Goal: Task Accomplishment & Management: Complete application form

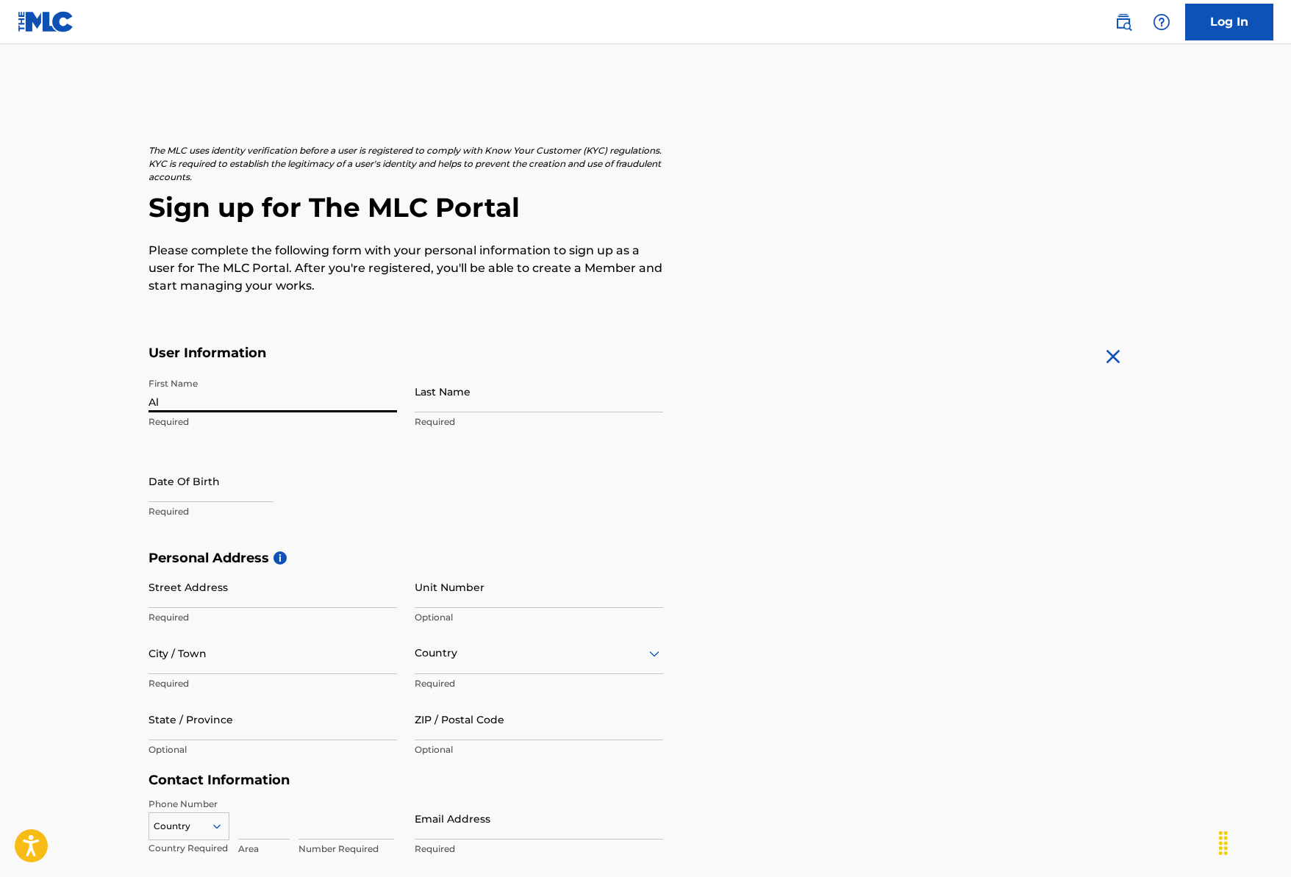
type input "[PERSON_NAME]"
type input "Kade"
type input "[STREET_ADDRESS][PERSON_NAME]"
type input "Phoenix"
type input "[GEOGRAPHIC_DATA]"
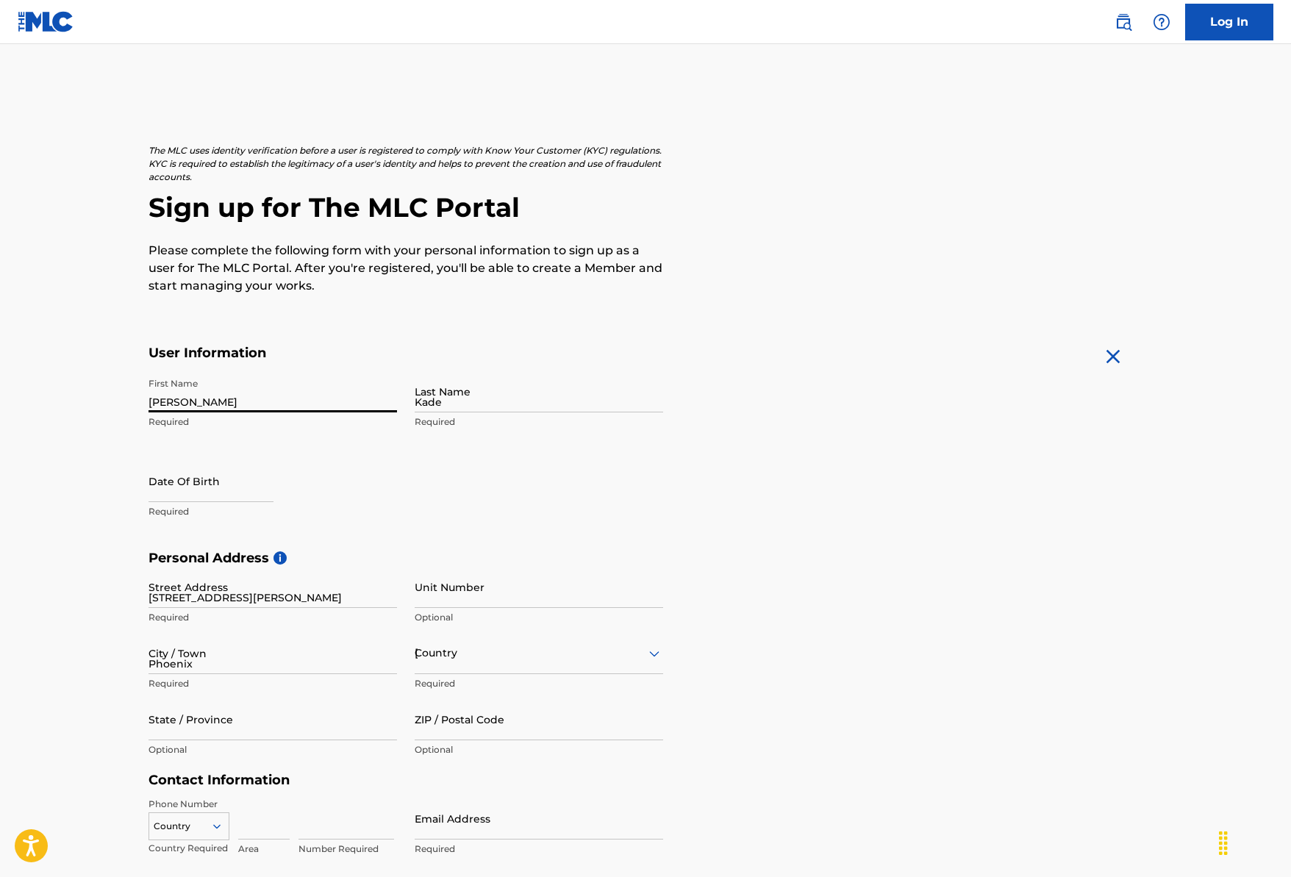
type input "AZ"
type input "85041"
type input "1"
type input "920"
type input "8101918"
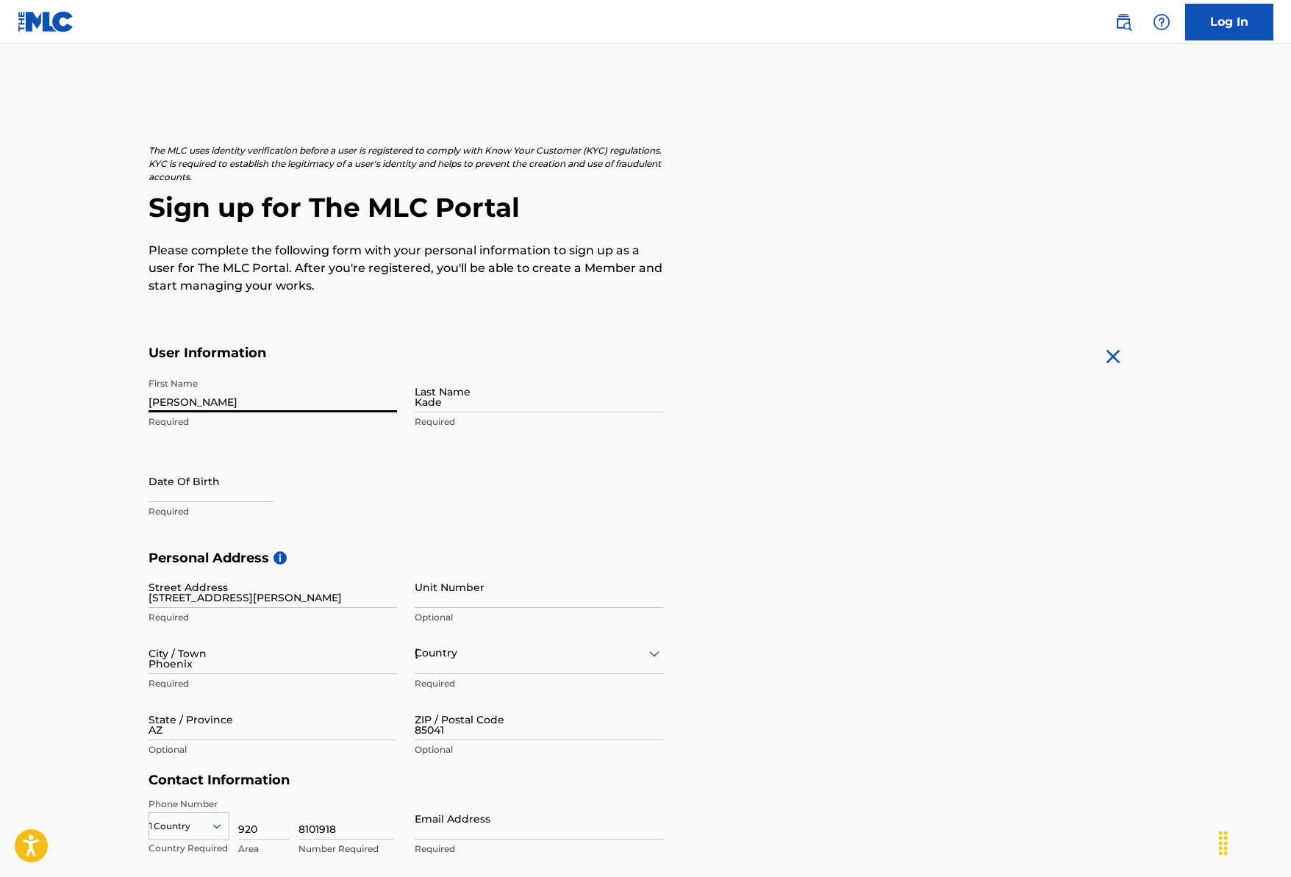
type input "[EMAIL_ADDRESS][DOMAIN_NAME]"
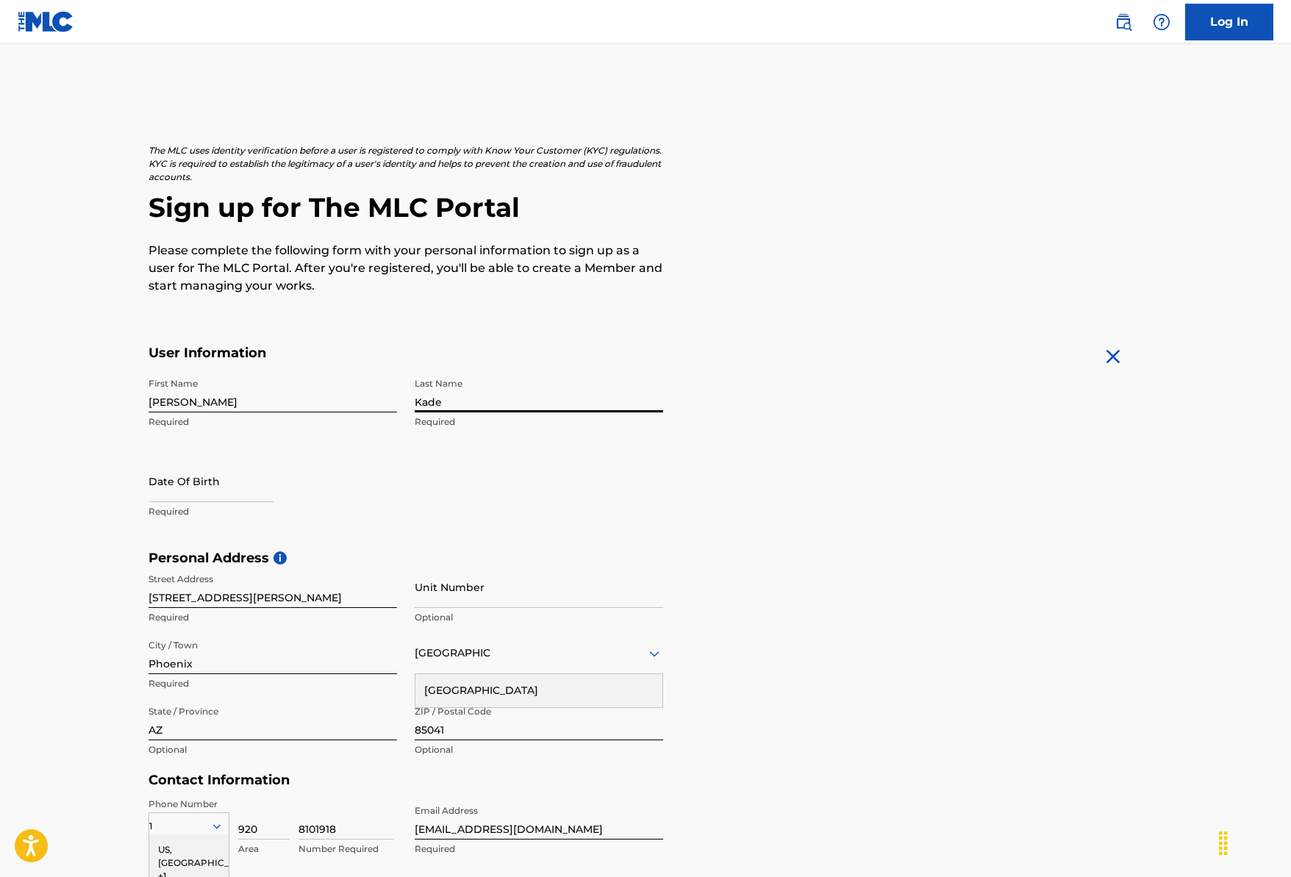
scroll to position [178, 0]
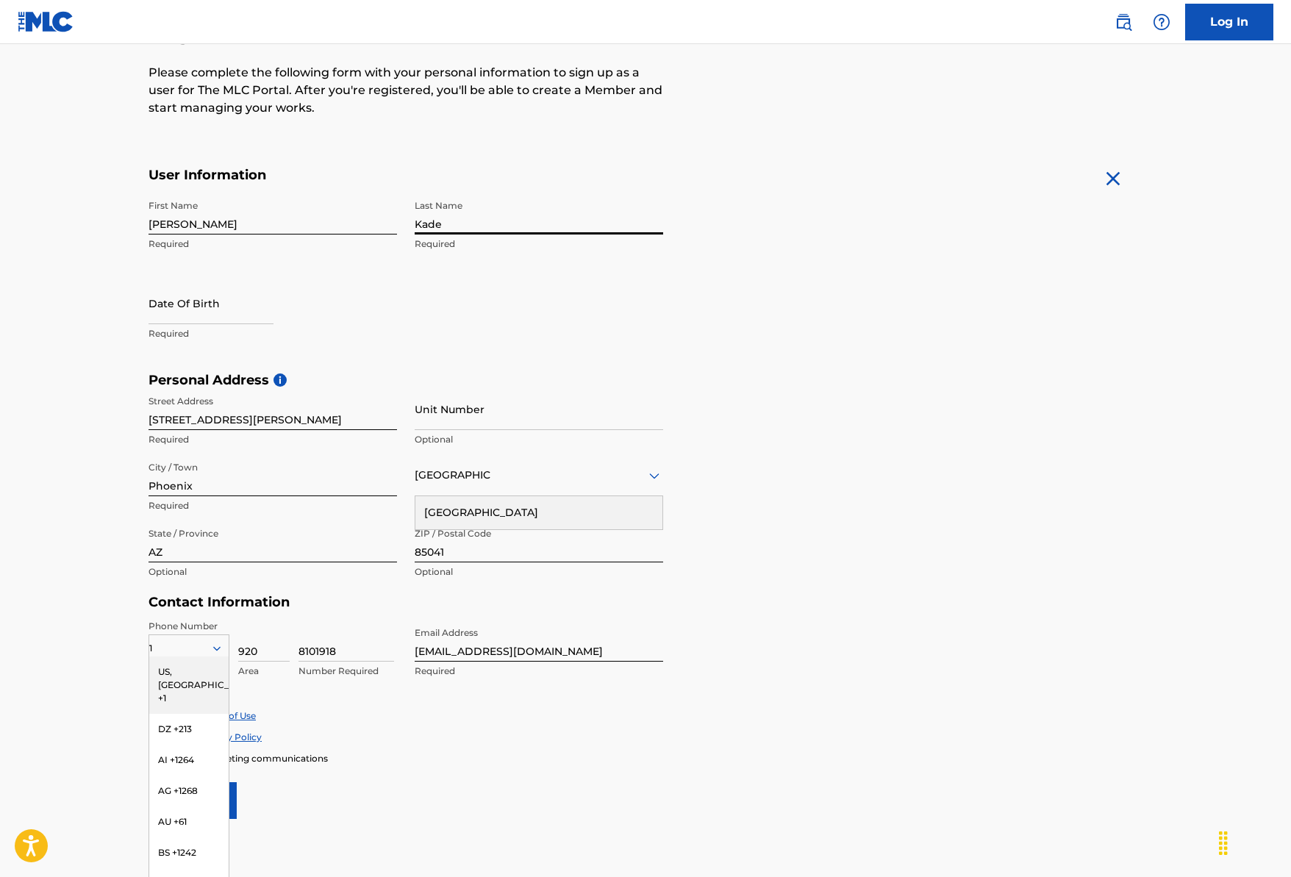
select select "7"
select select "2025"
select select "7"
select select "2025"
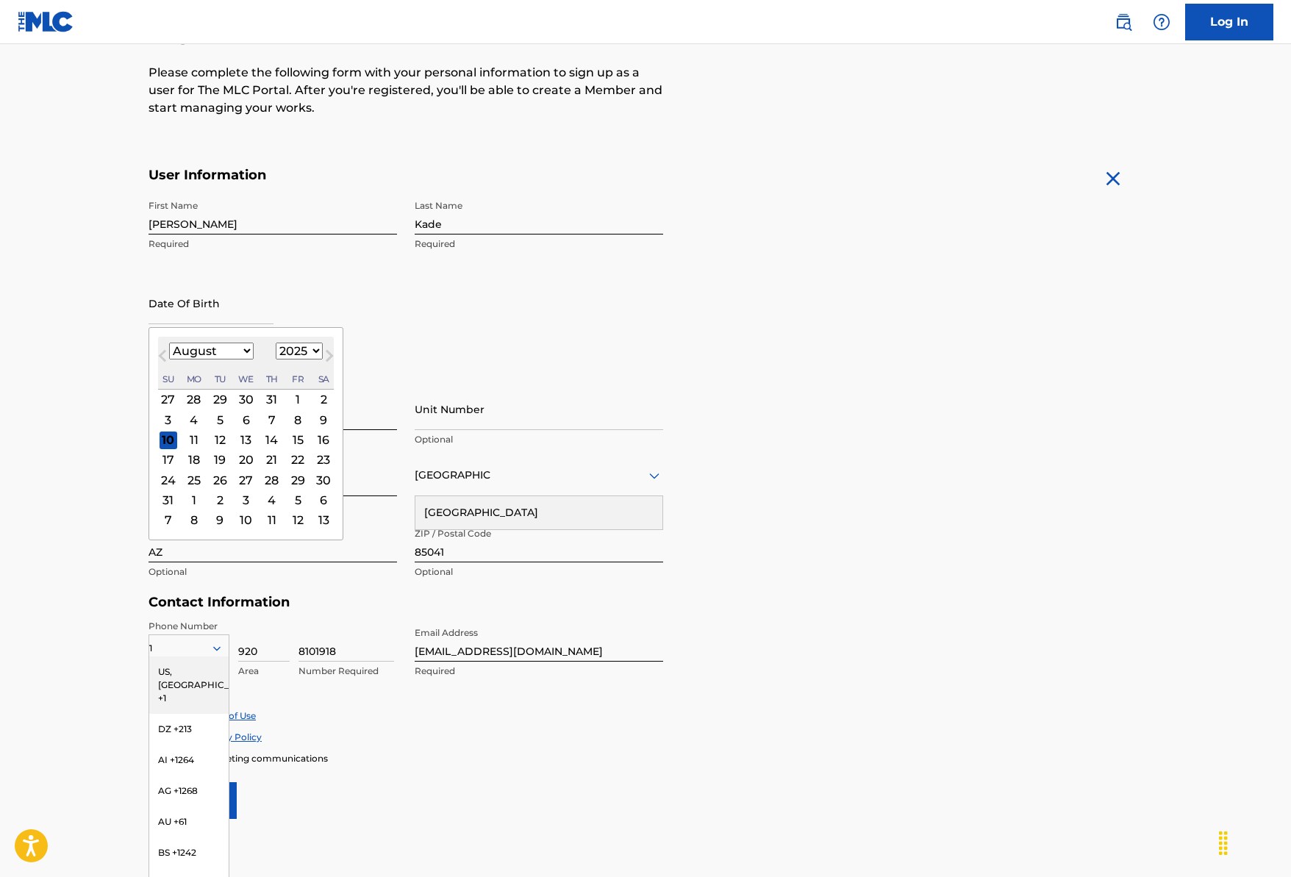
click at [201, 351] on select "January February March April May June July August September October November De…" at bounding box center [211, 350] width 85 height 17
select select "11"
click at [212, 462] on div "23" at bounding box center [220, 460] width 18 height 18
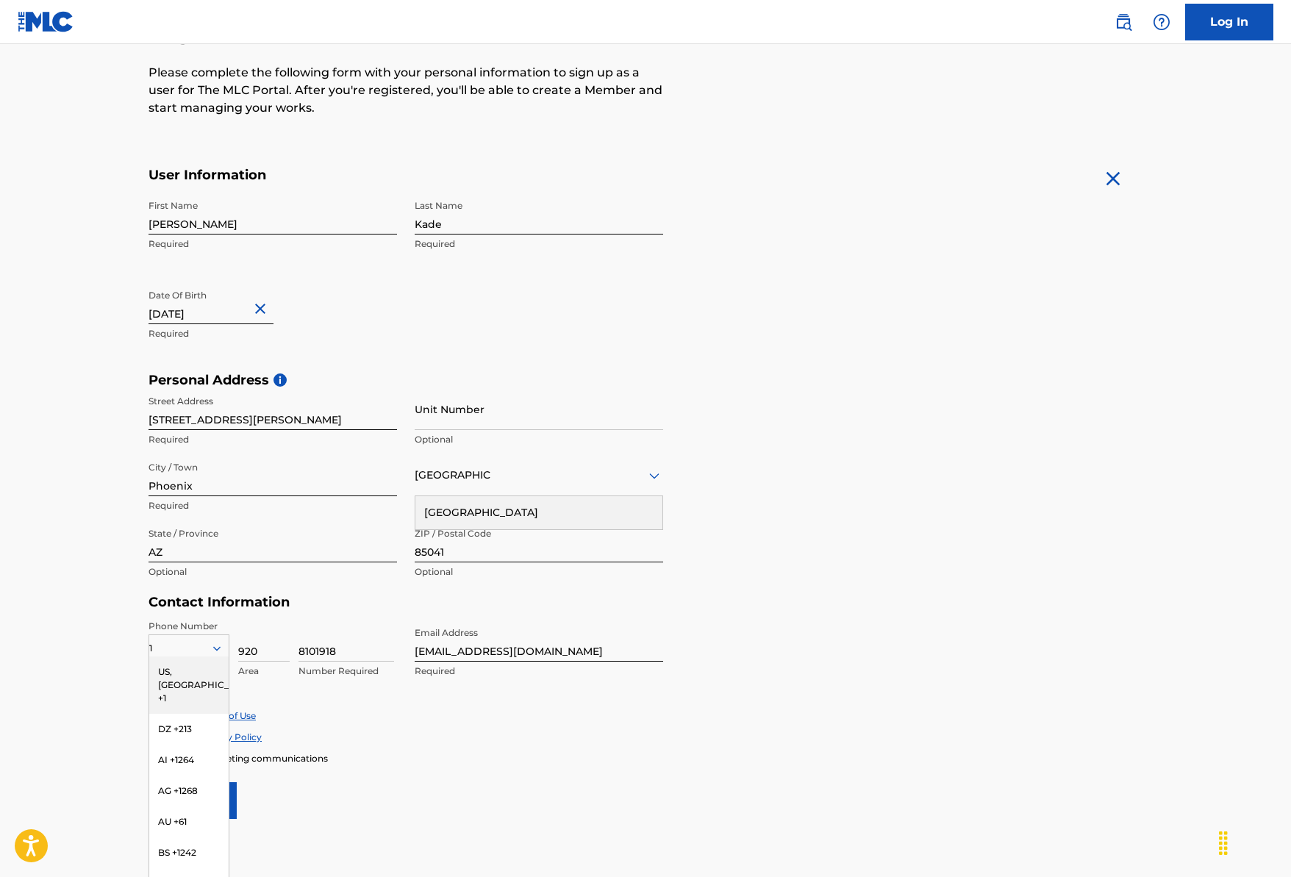
type input "[DATE]"
click at [808, 428] on div "Personal Address i Street Address [STREET_ADDRESS][PERSON_NAME] Required Unit N…" at bounding box center [645, 483] width 994 height 223
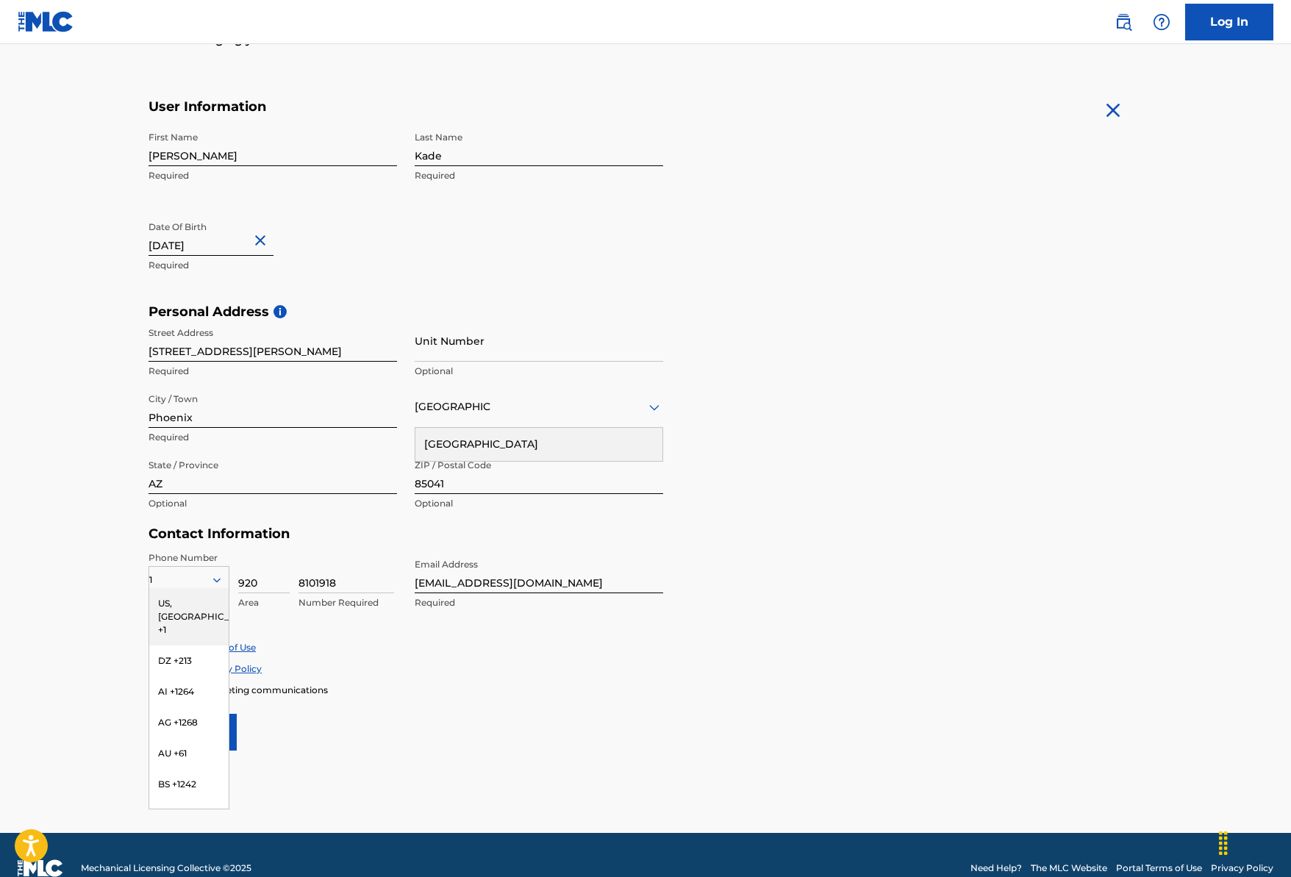
click at [187, 578] on div "1" at bounding box center [188, 580] width 79 height 16
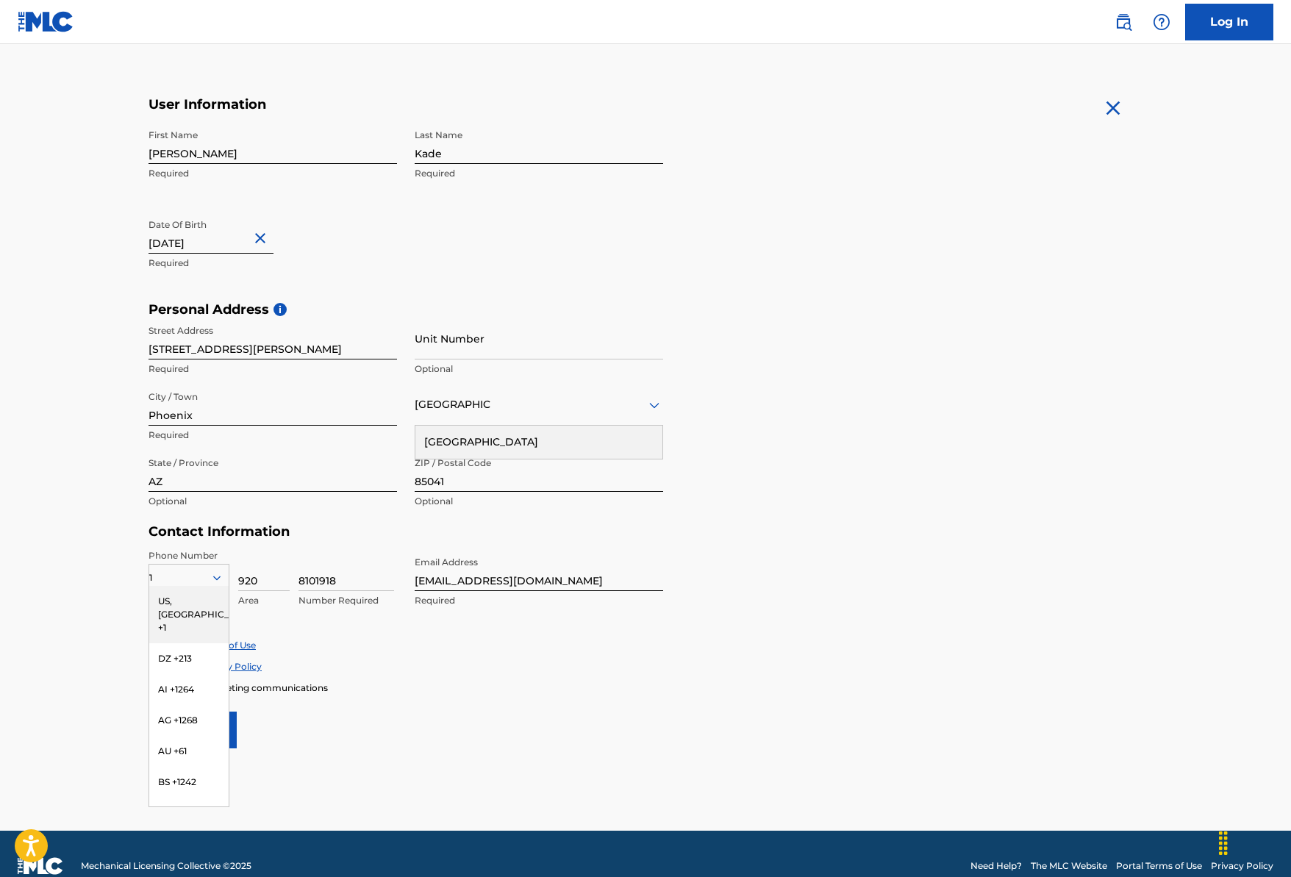
scroll to position [246, 0]
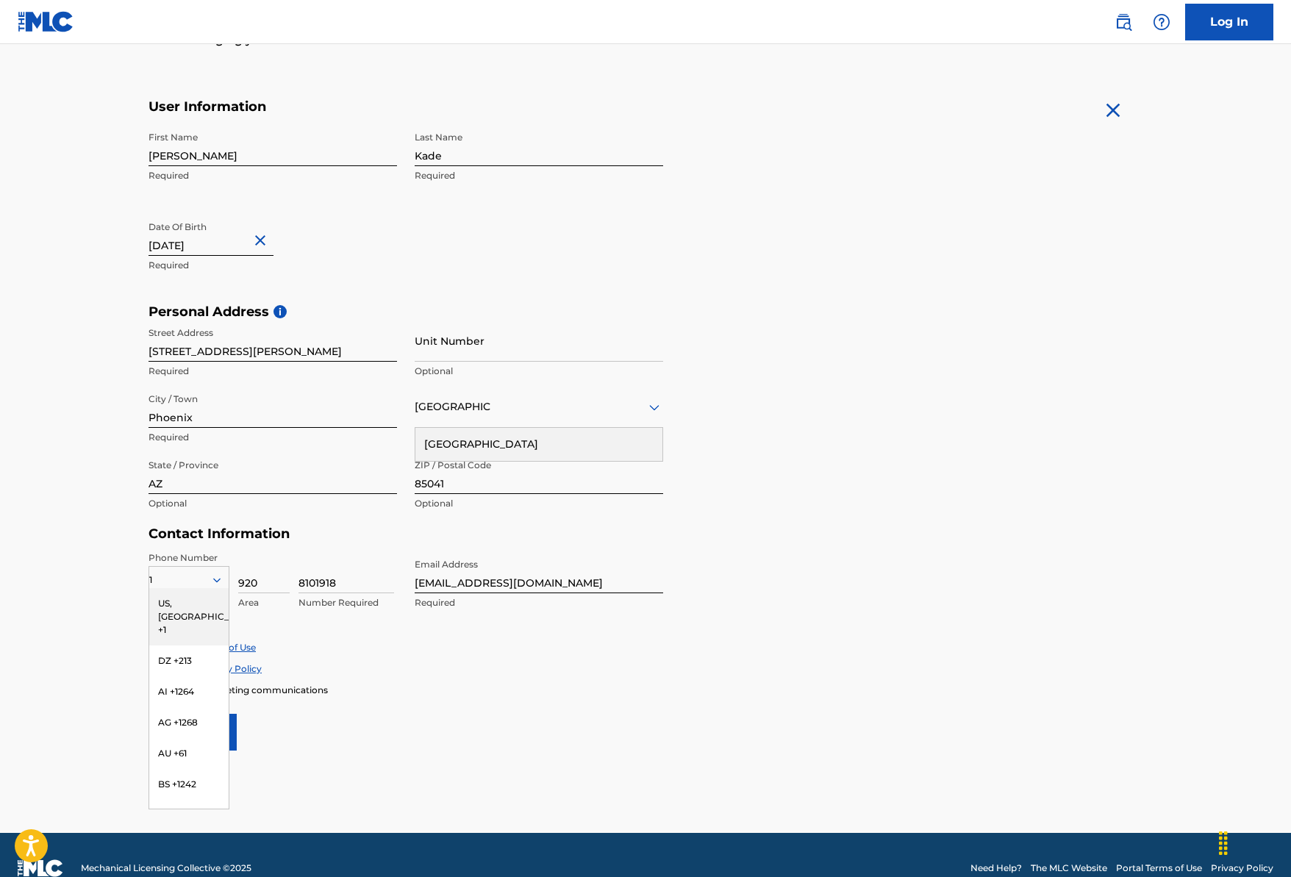
click at [193, 604] on div "US, [GEOGRAPHIC_DATA] +1" at bounding box center [188, 616] width 79 height 57
click at [732, 547] on form "User Information First Name [PERSON_NAME] Required Last Name Kade Required Date…" at bounding box center [645, 424] width 994 height 652
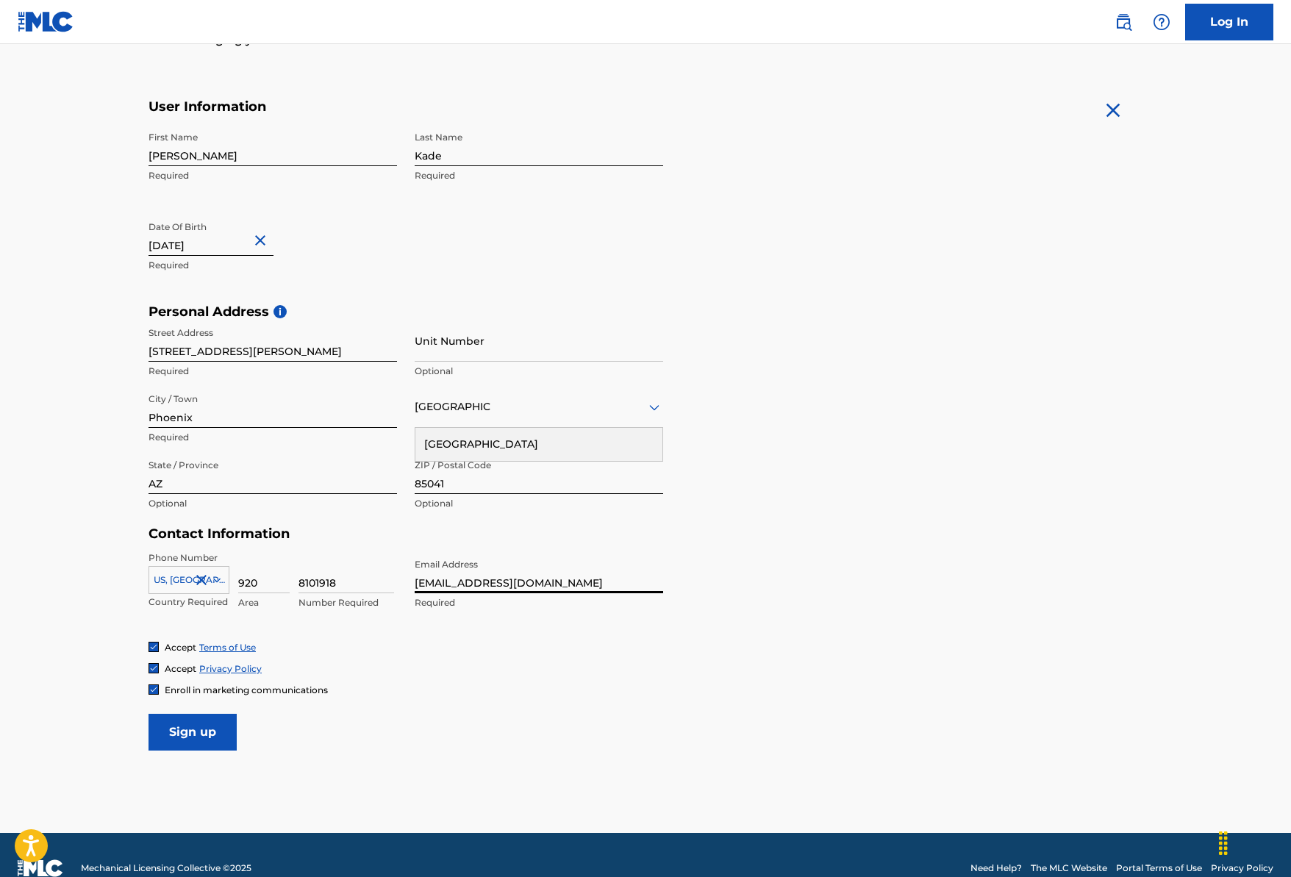
drag, startPoint x: 464, startPoint y: 587, endPoint x: 400, endPoint y: 587, distance: 64.7
click at [401, 587] on div "Phone Number [GEOGRAPHIC_DATA], [GEOGRAPHIC_DATA] +1 Country Required 920 Area …" at bounding box center [405, 596] width 514 height 90
type input "[EMAIL_ADDRESS][DOMAIN_NAME]"
click at [930, 564] on form "User Information First Name [PERSON_NAME] Required Last Name Kade Required Date…" at bounding box center [645, 424] width 994 height 652
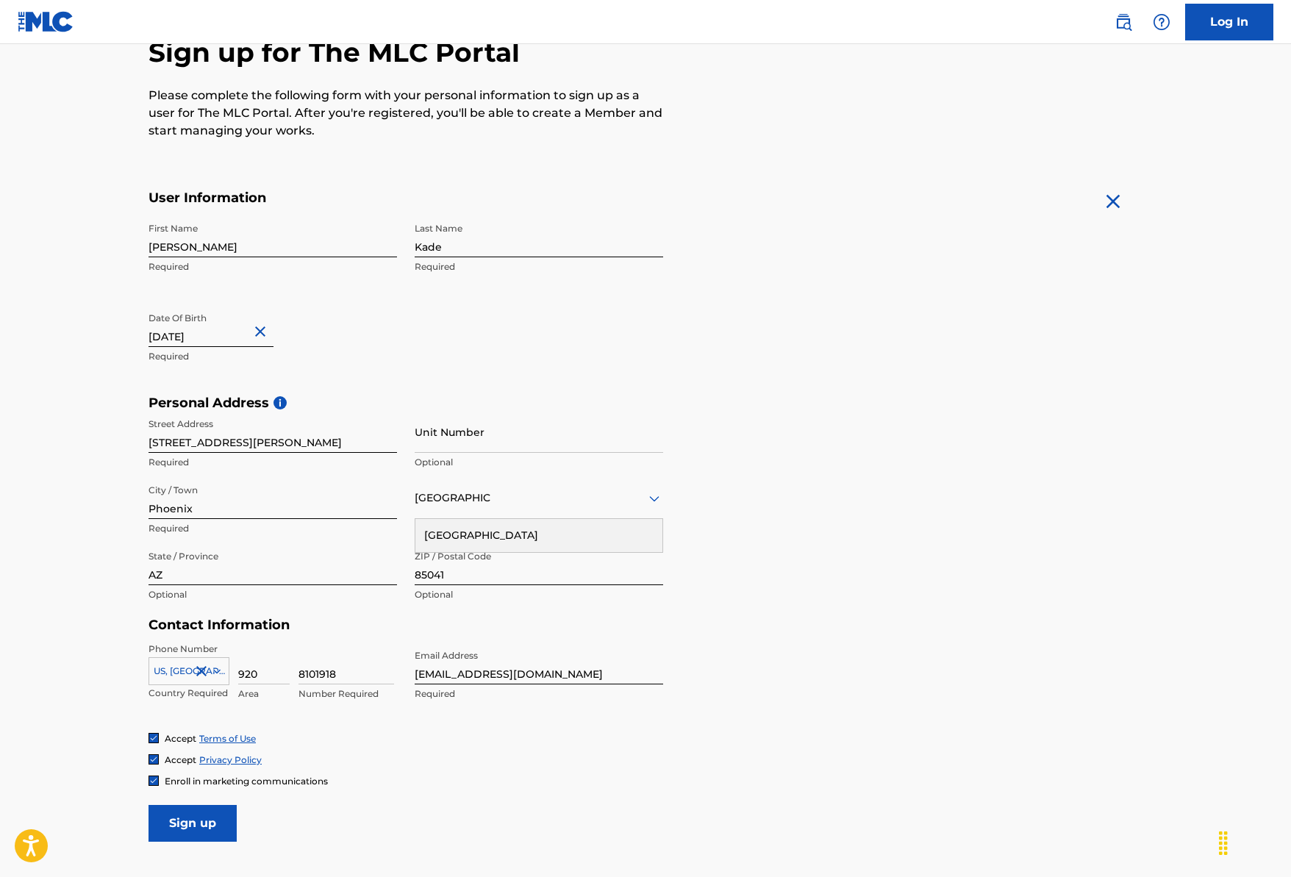
scroll to position [272, 0]
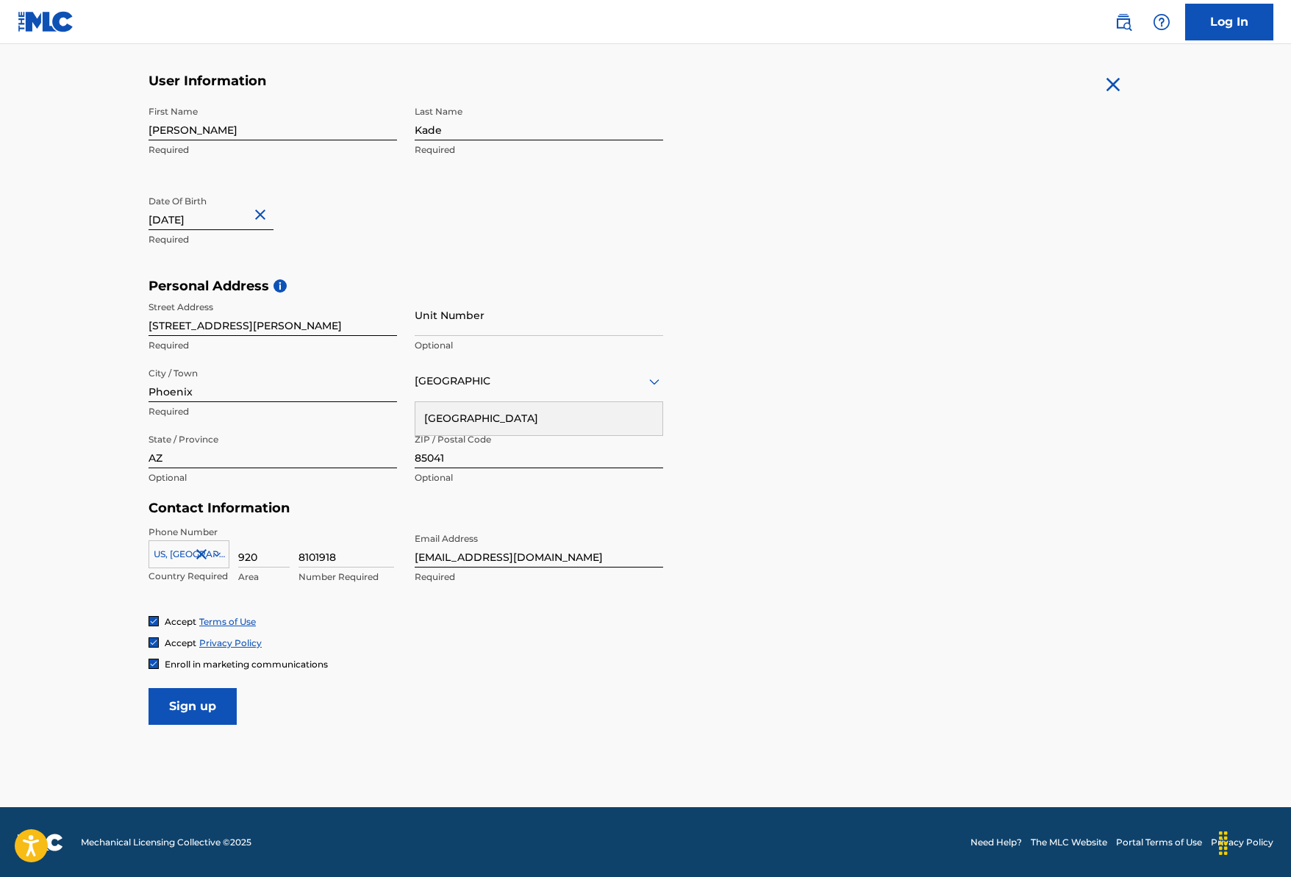
click at [193, 715] on input "Sign up" at bounding box center [192, 706] width 88 height 37
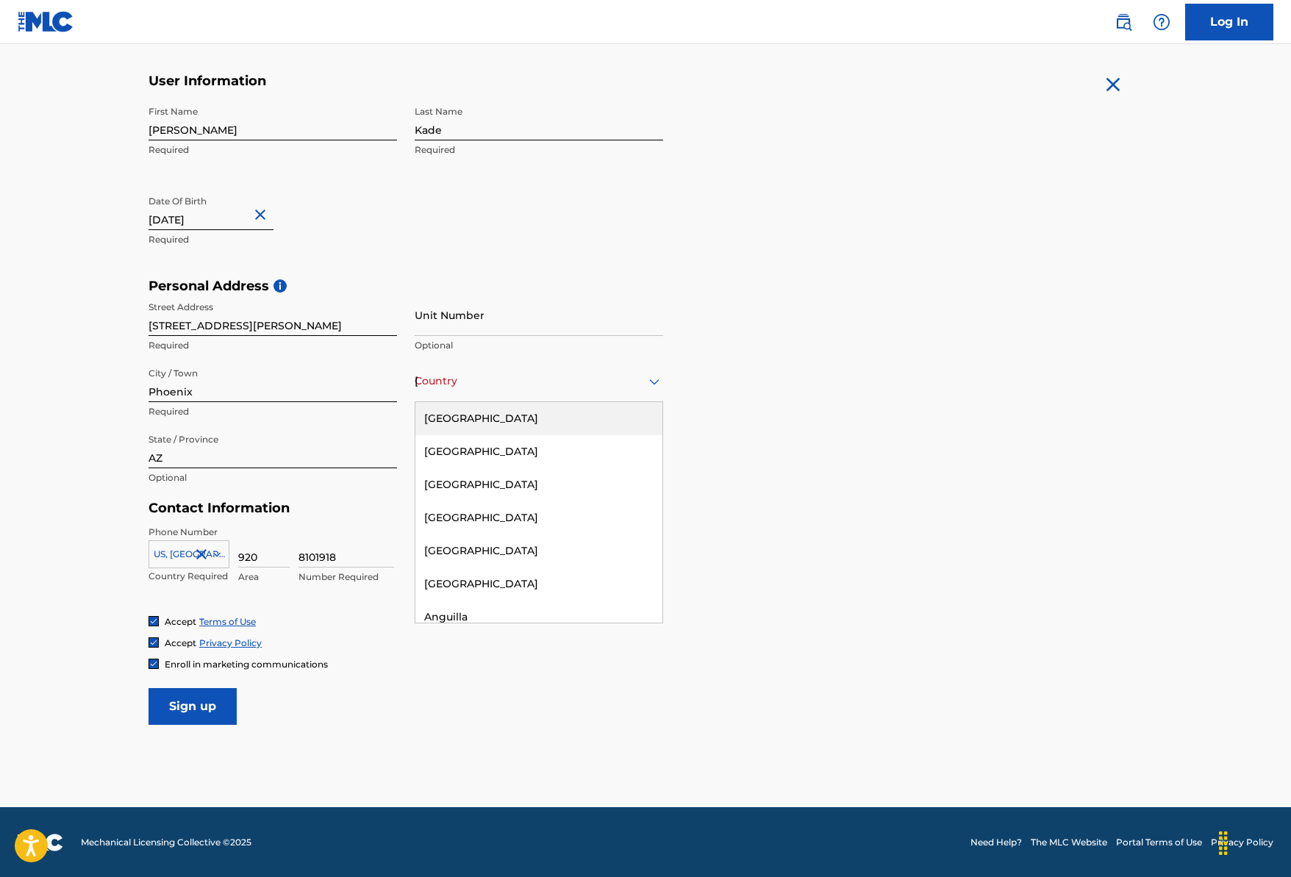
click at [505, 398] on div "Country [GEOGRAPHIC_DATA]" at bounding box center [538, 381] width 248 height 42
click at [486, 425] on div "[GEOGRAPHIC_DATA]" at bounding box center [538, 418] width 247 height 33
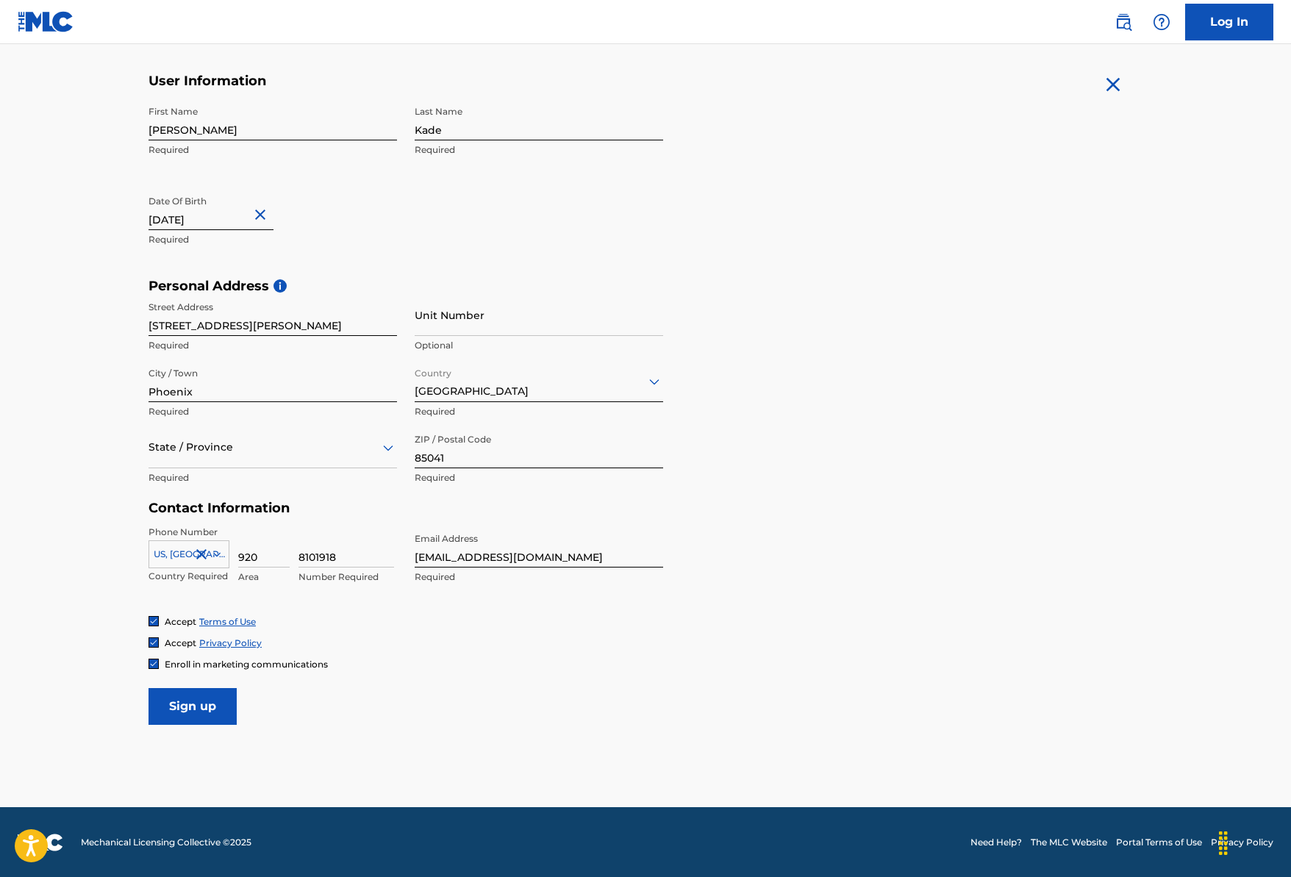
click at [190, 669] on span "Enroll in marketing communications" at bounding box center [246, 664] width 163 height 13
click at [190, 658] on span "Enroll in marketing communications" at bounding box center [246, 664] width 163 height 13
click at [153, 666] on img at bounding box center [153, 663] width 9 height 9
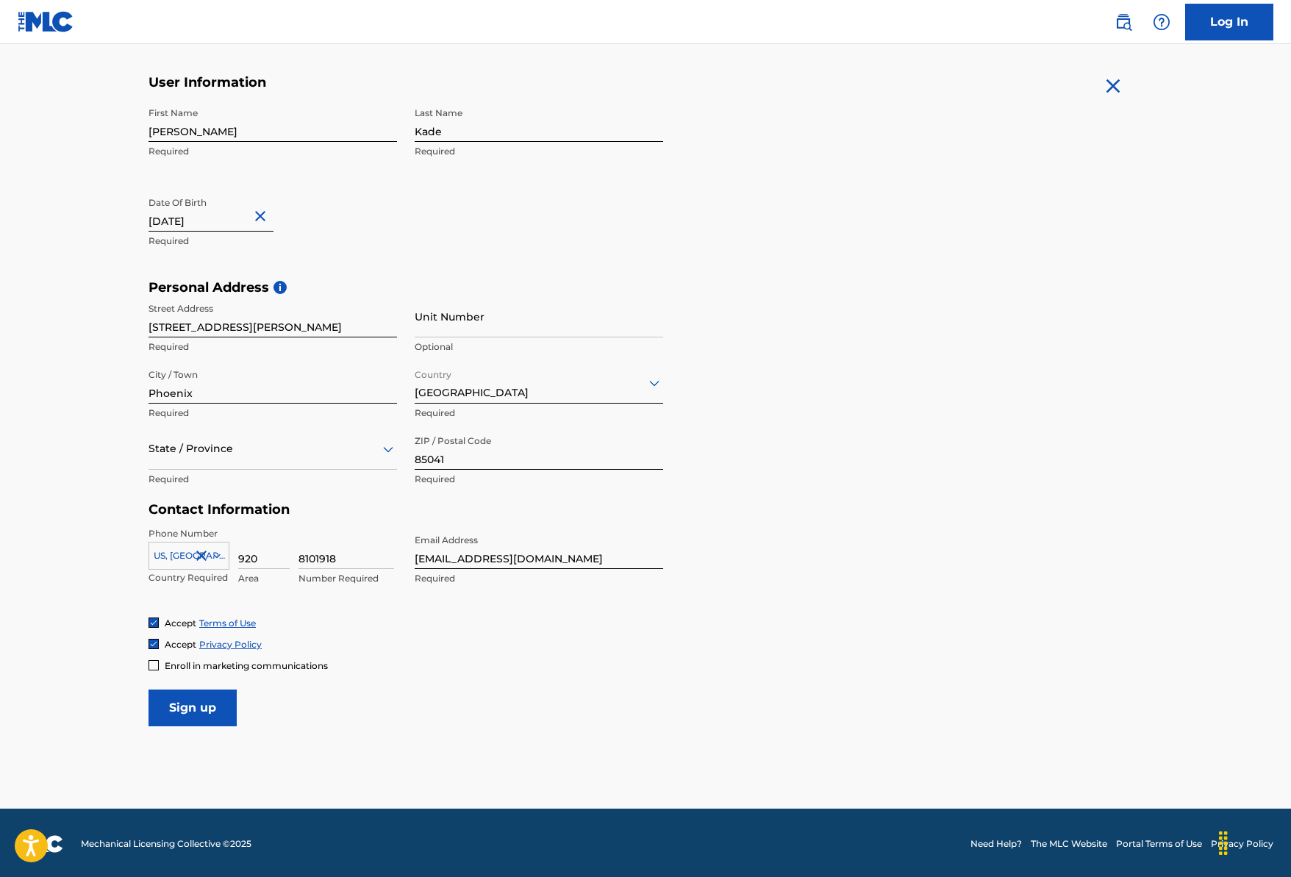
click at [179, 714] on input "Sign up" at bounding box center [192, 707] width 88 height 37
click at [266, 455] on div at bounding box center [272, 448] width 248 height 18
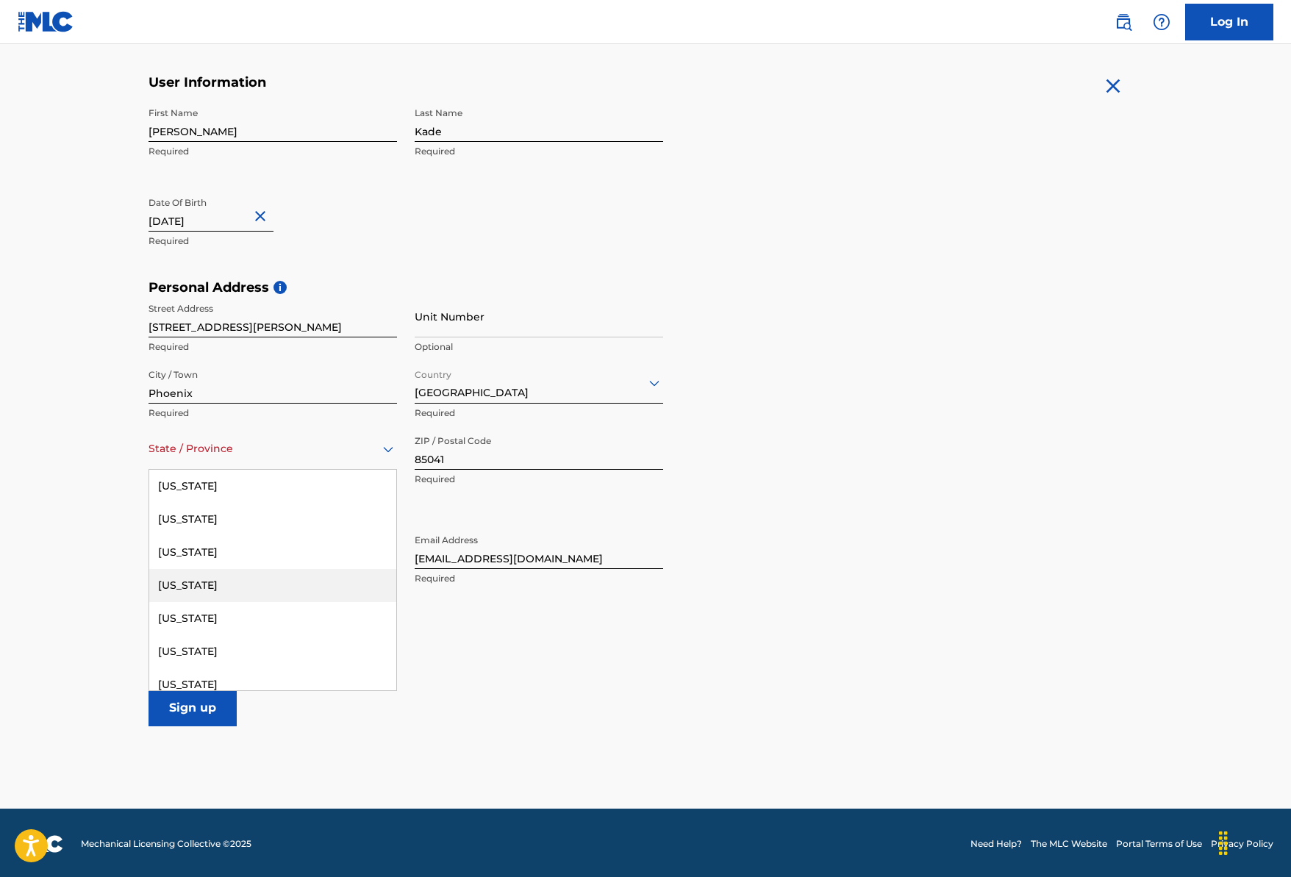
click at [215, 589] on div "[US_STATE]" at bounding box center [272, 585] width 247 height 33
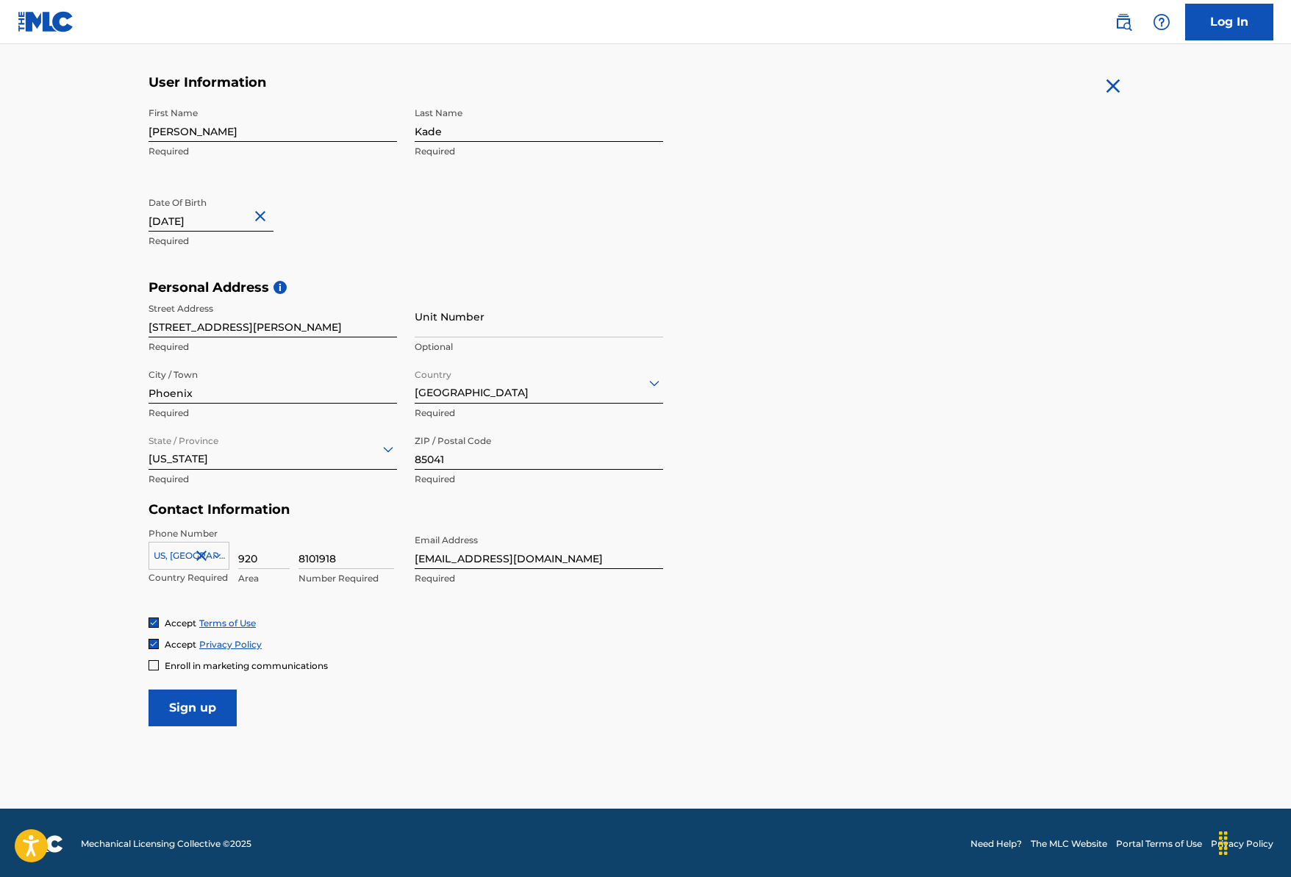
click at [154, 714] on input "Sign up" at bounding box center [192, 707] width 88 height 37
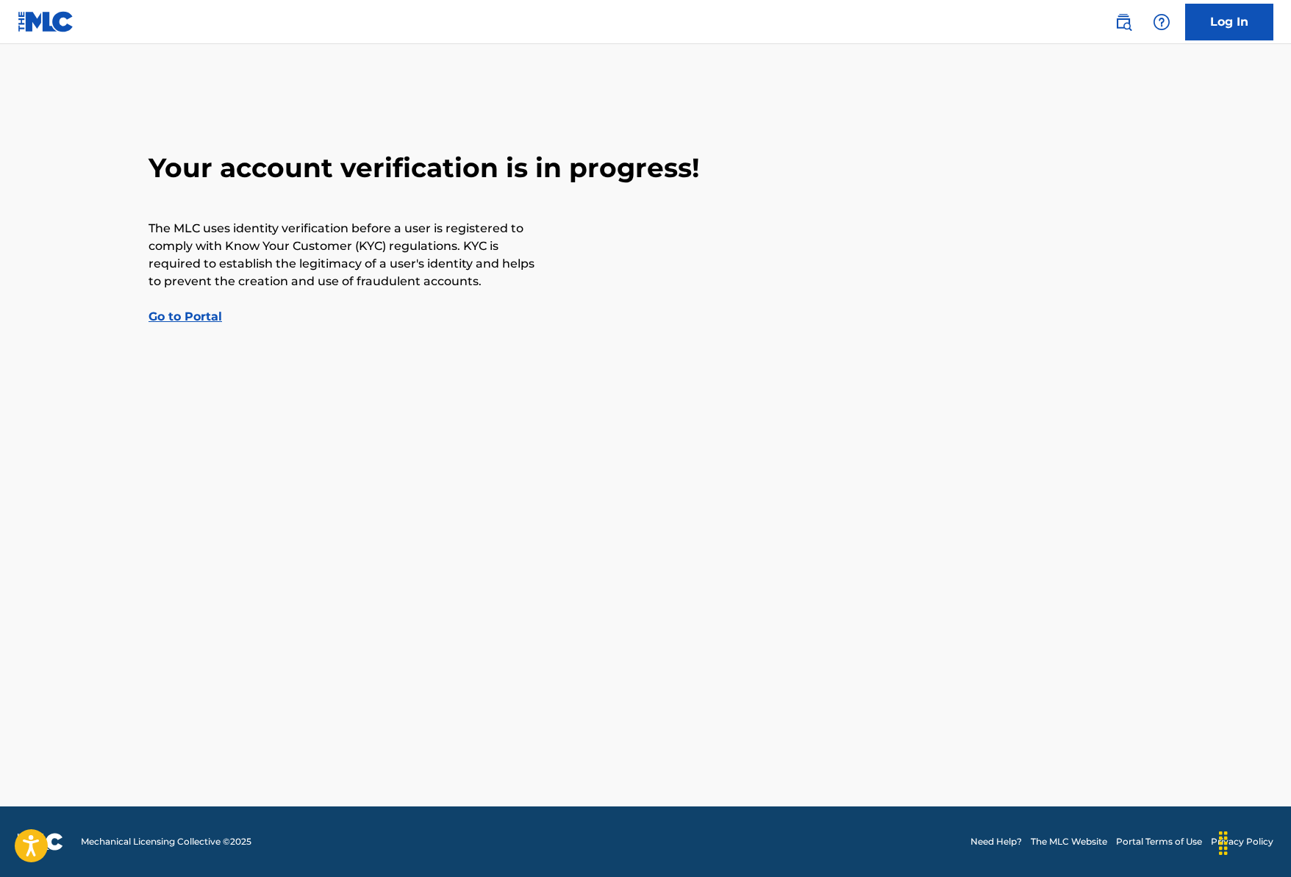
click at [195, 313] on link "Go to Portal" at bounding box center [184, 316] width 73 height 14
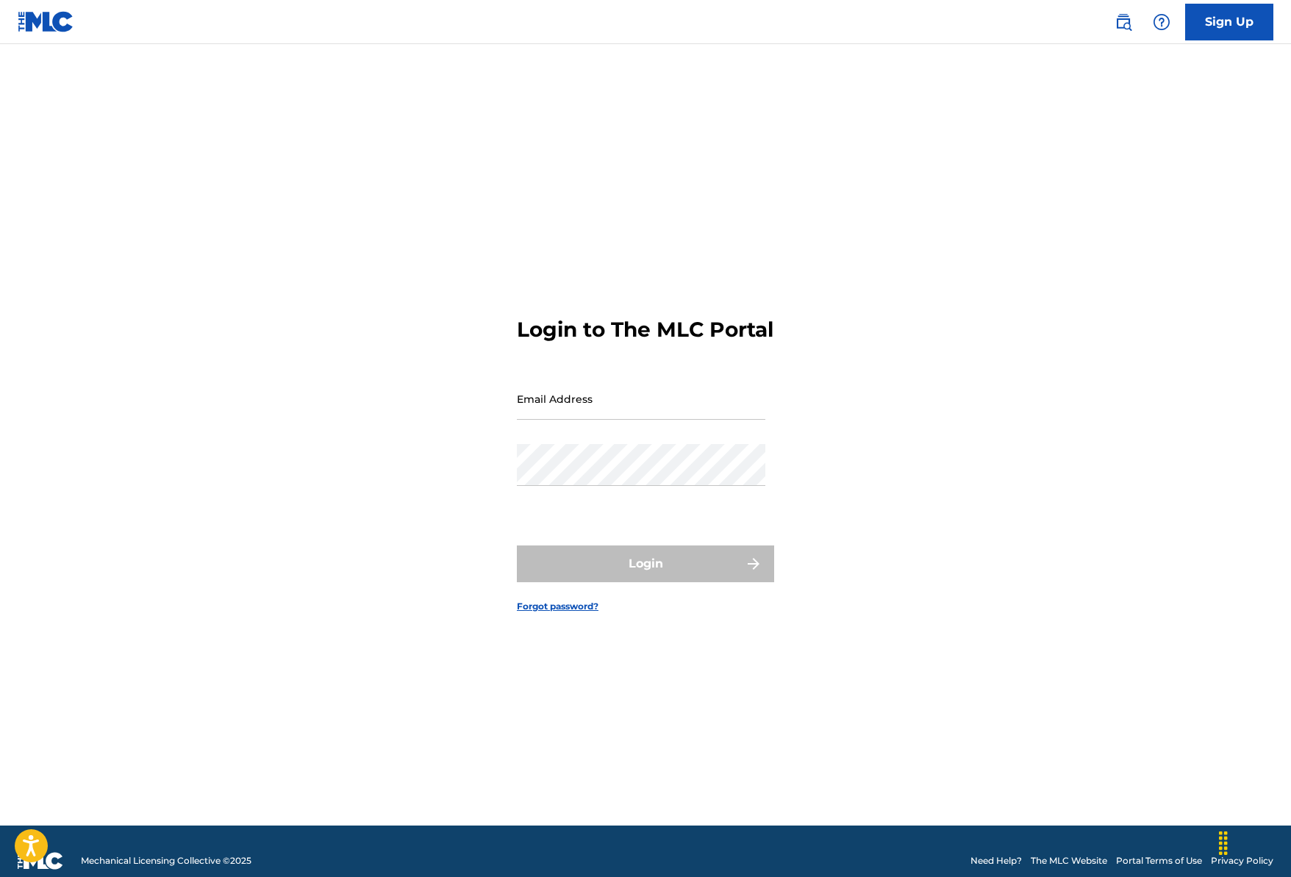
click at [577, 395] on input "Email Address" at bounding box center [641, 399] width 248 height 42
type input "[EMAIL_ADDRESS][DOMAIN_NAME]"
click at [1157, 294] on div "Login to The MLC Portal Email Address [EMAIL_ADDRESS][DOMAIN_NAME] Password Log…" at bounding box center [645, 453] width 1029 height 744
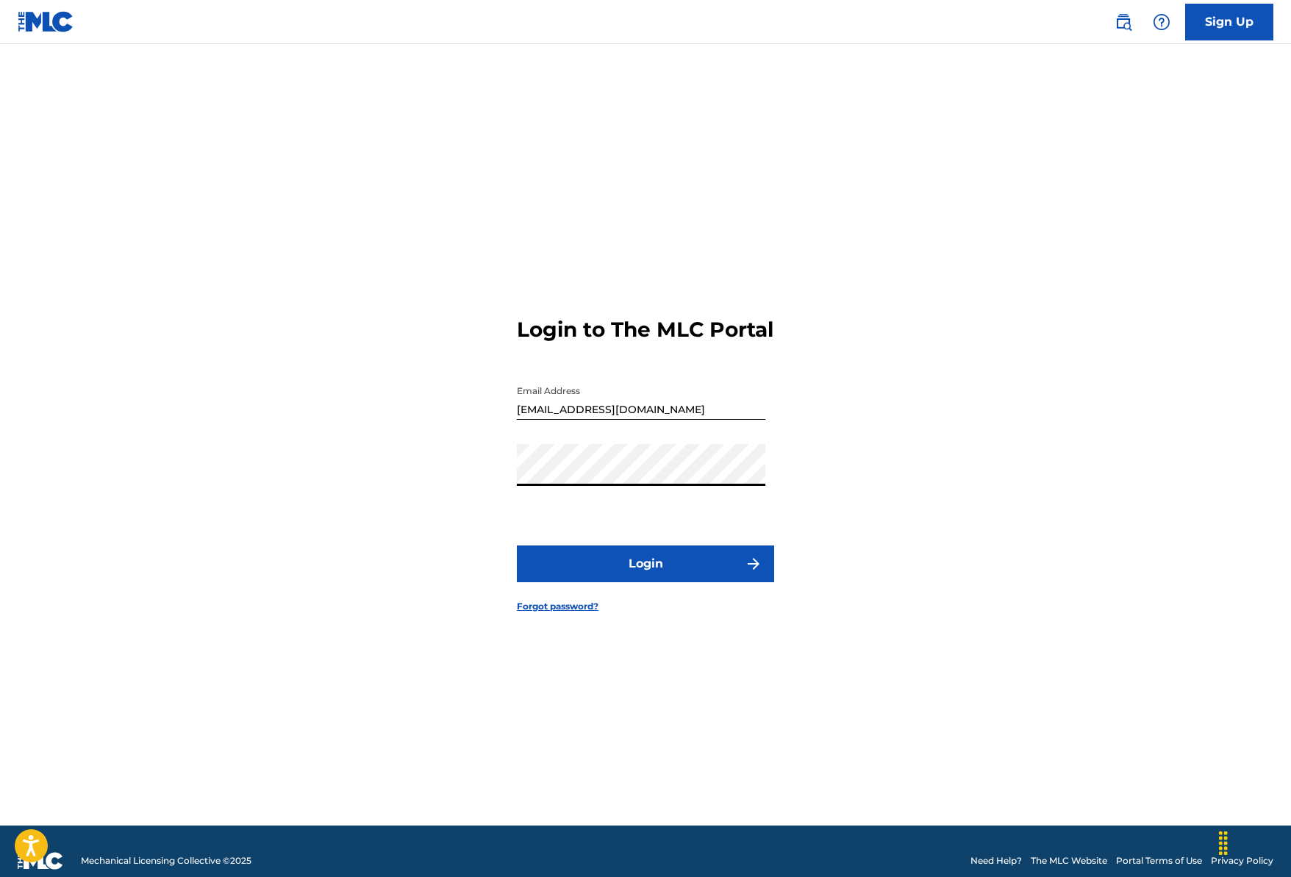
click at [517, 545] on button "Login" at bounding box center [645, 563] width 257 height 37
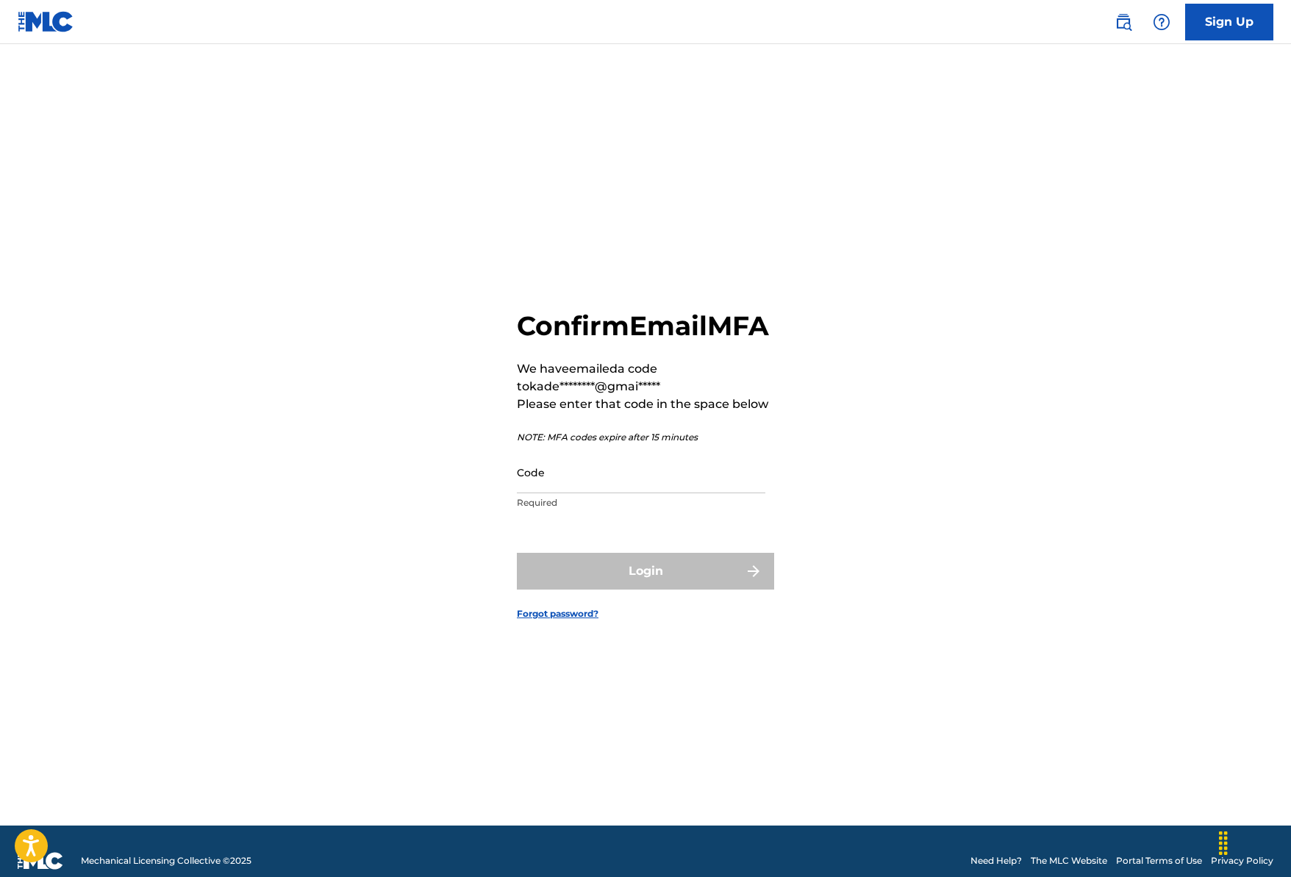
click at [614, 509] on div "Code Required" at bounding box center [641, 484] width 248 height 66
click at [621, 493] on input "Code" at bounding box center [641, 472] width 248 height 42
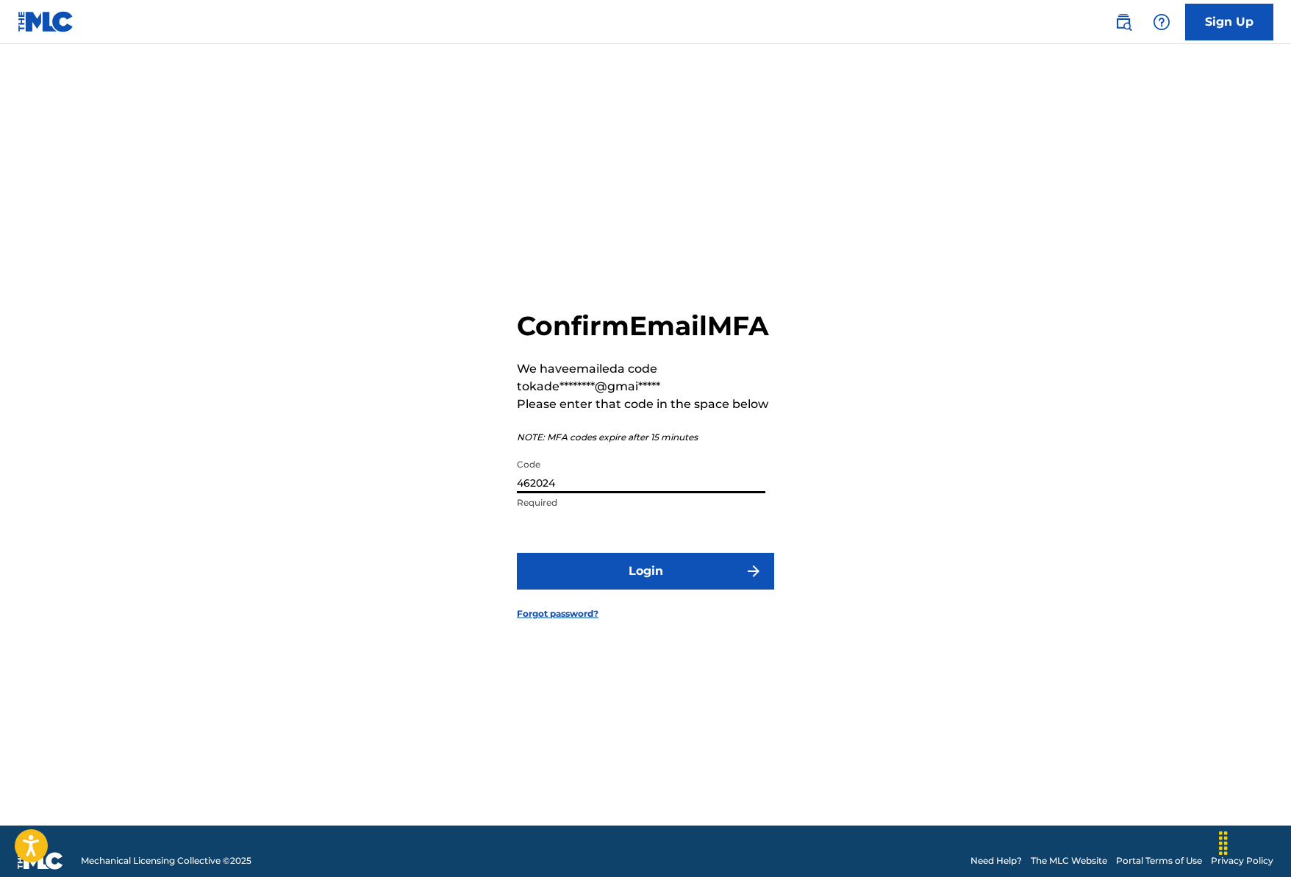
type input "462024"
click at [660, 577] on button "Login" at bounding box center [645, 571] width 257 height 37
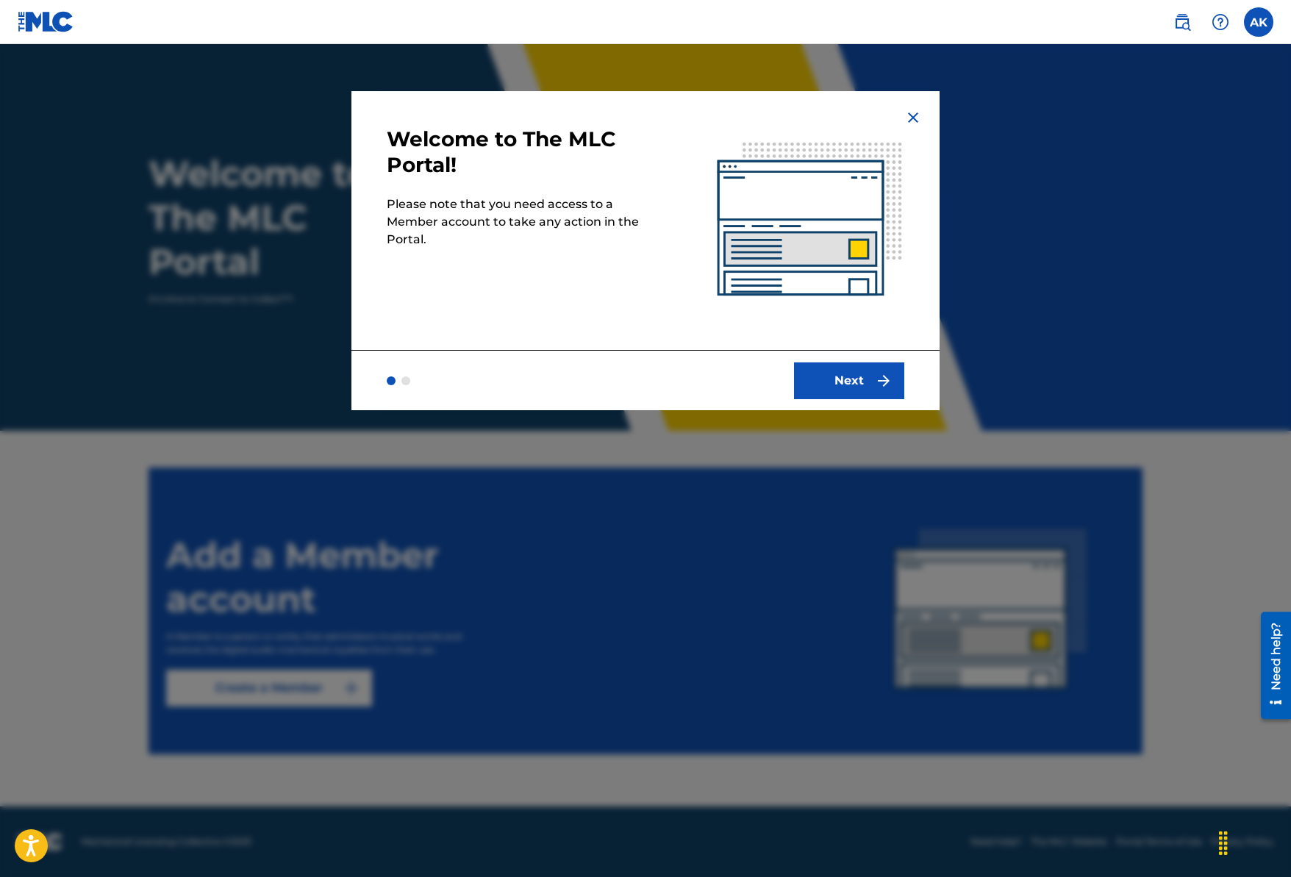
click at [830, 365] on button "Next" at bounding box center [849, 380] width 110 height 37
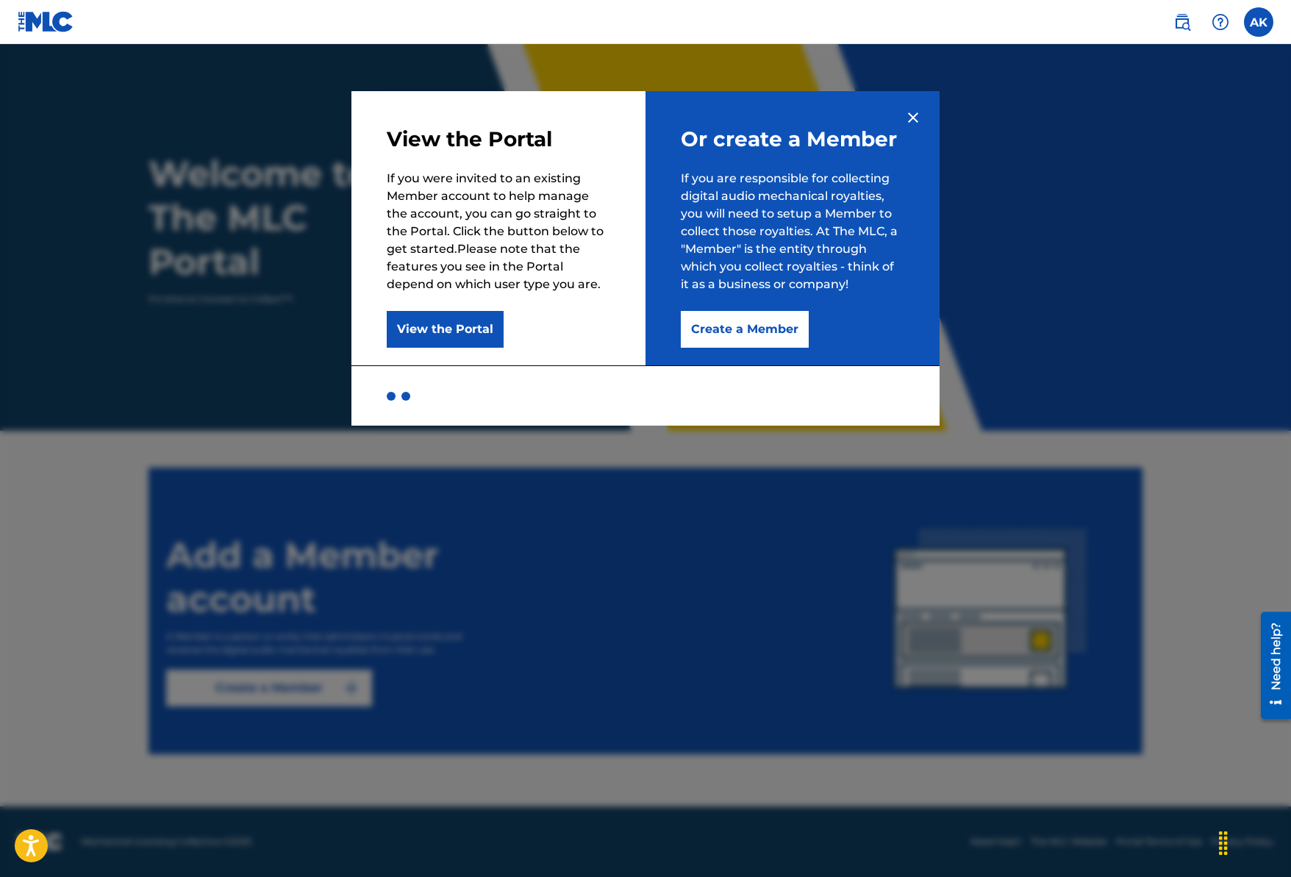
click at [394, 328] on button "View the Portal" at bounding box center [445, 329] width 117 height 37
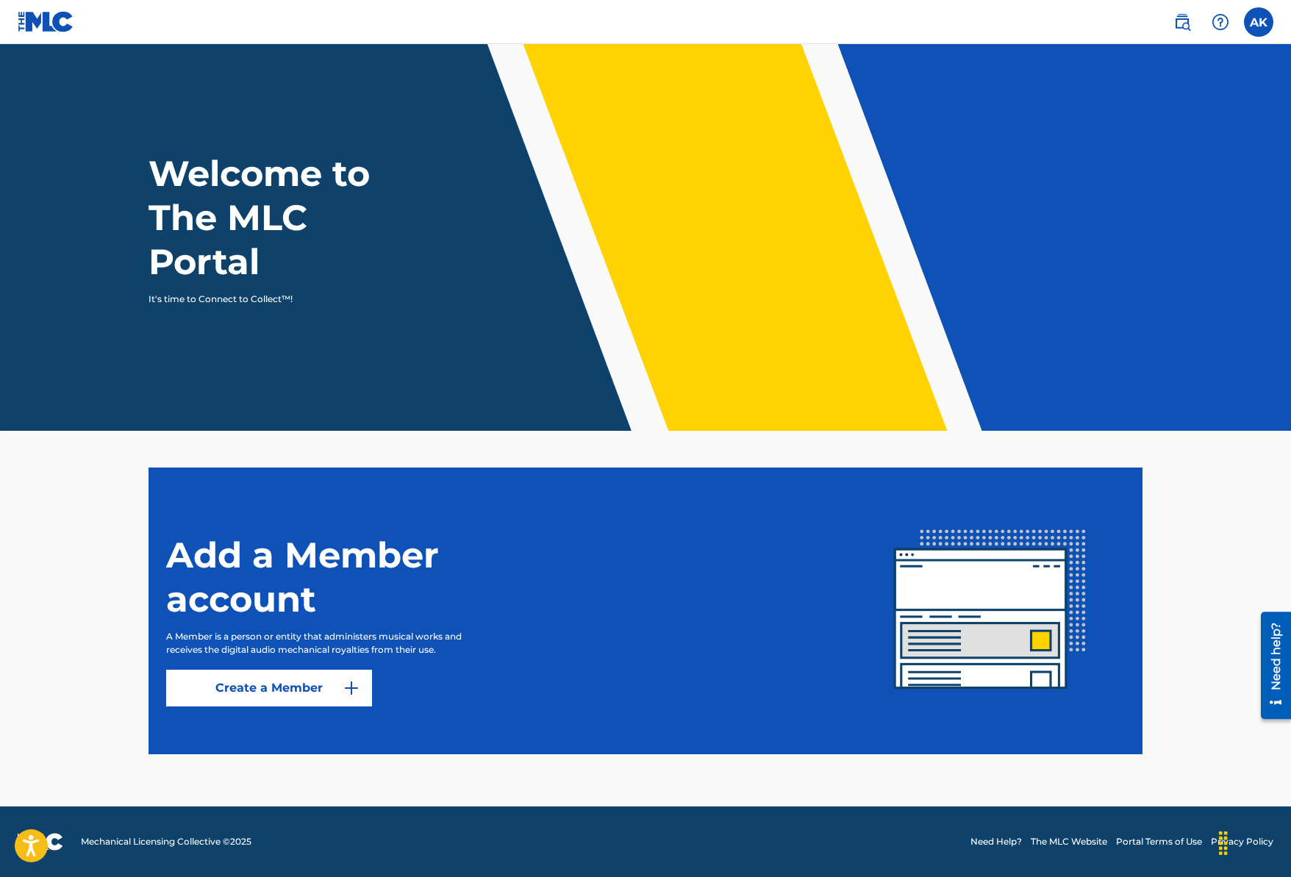
click at [259, 686] on link "Create a Member" at bounding box center [269, 688] width 206 height 37
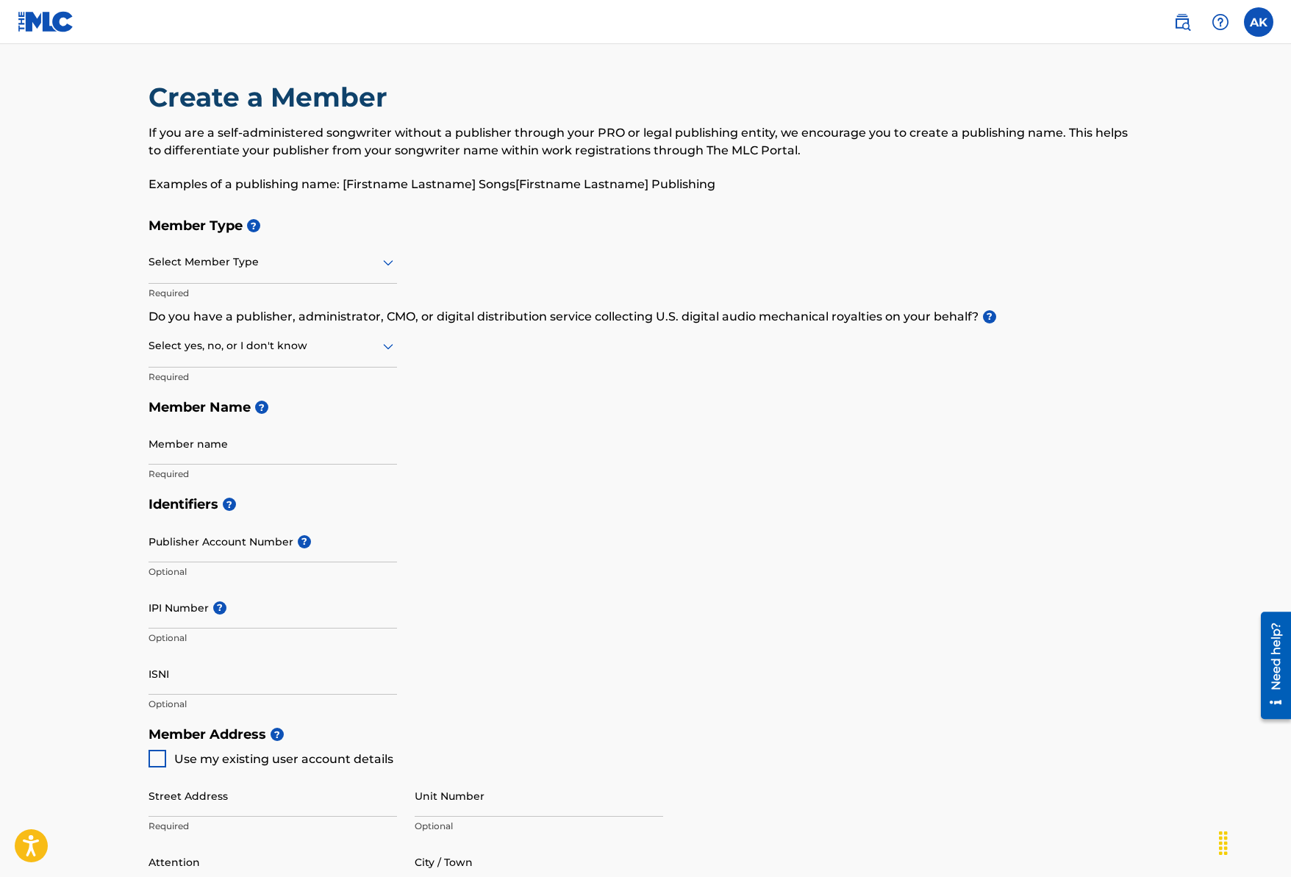
click at [268, 240] on h5 "Member Type ?" at bounding box center [645, 226] width 994 height 32
click at [265, 267] on div at bounding box center [272, 262] width 248 height 18
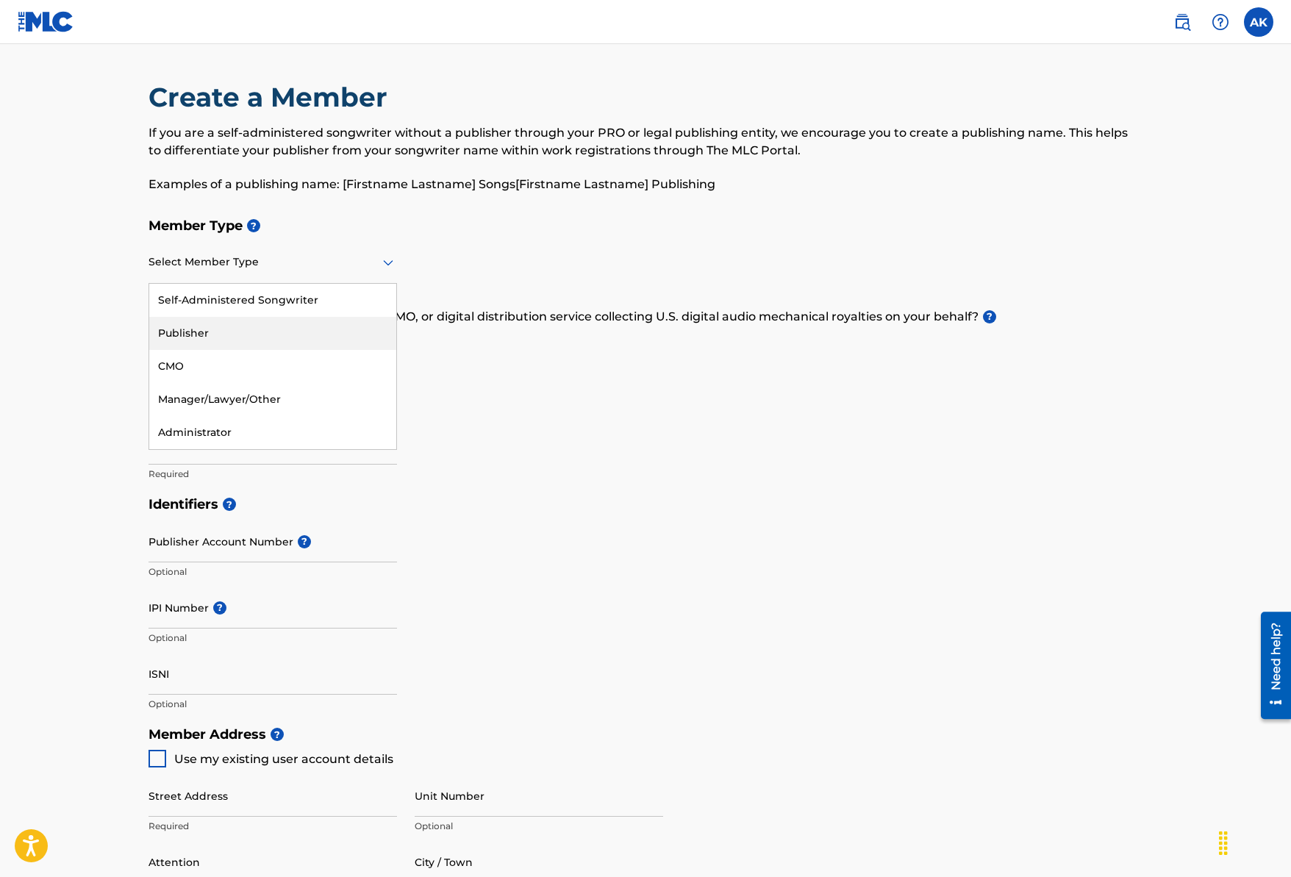
click at [251, 338] on div "Publisher" at bounding box center [272, 333] width 247 height 33
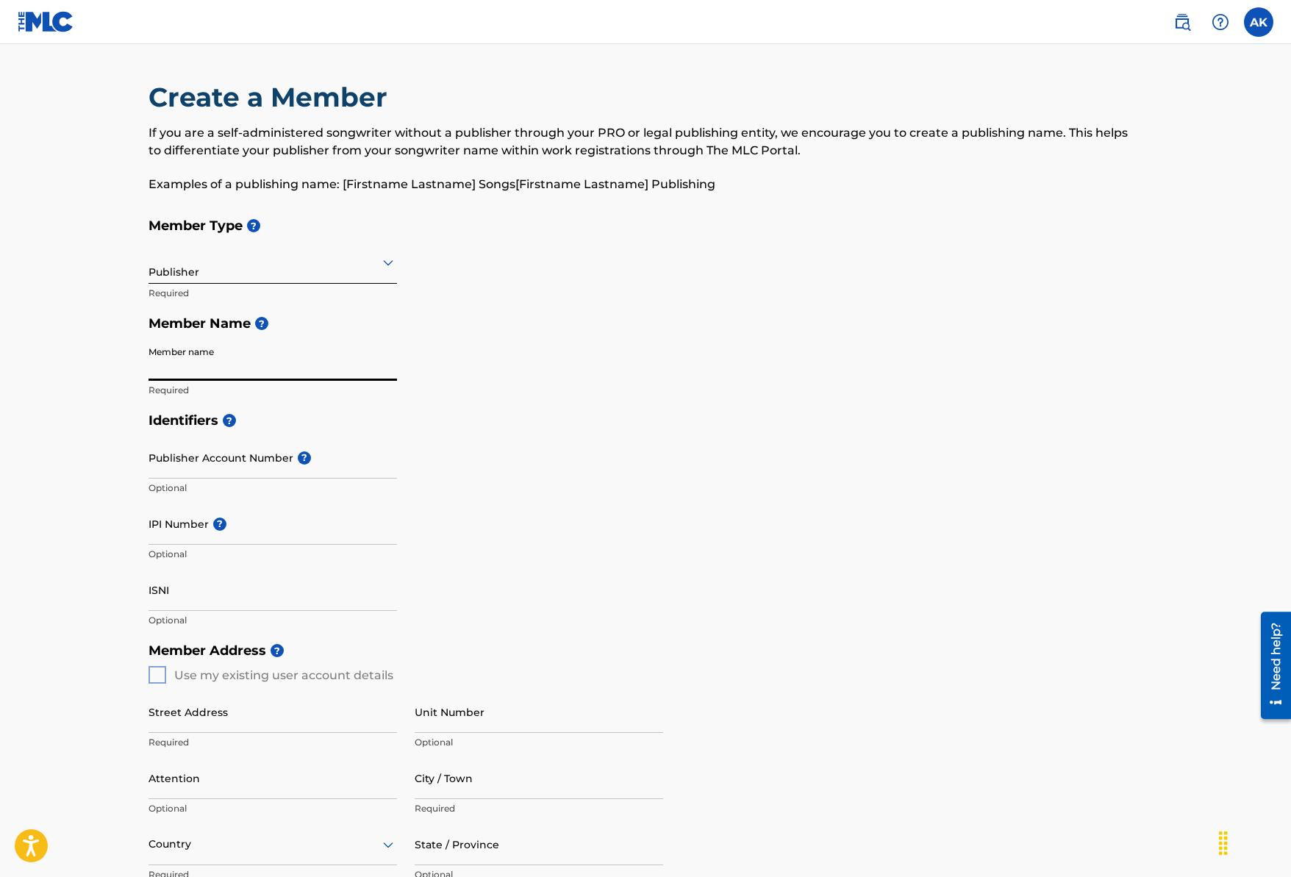
click at [248, 367] on input "Member name" at bounding box center [272, 360] width 248 height 42
click at [688, 308] on h5 "Member Name ?" at bounding box center [645, 324] width 994 height 32
drag, startPoint x: 287, startPoint y: 153, endPoint x: 405, endPoint y: 155, distance: 117.6
click at [380, 154] on p "If you are a self-administered songwriter without a publisher through your PRO …" at bounding box center [645, 141] width 994 height 35
click at [405, 155] on p "If you are a self-administered songwriter without a publisher through your PRO …" at bounding box center [645, 141] width 994 height 35
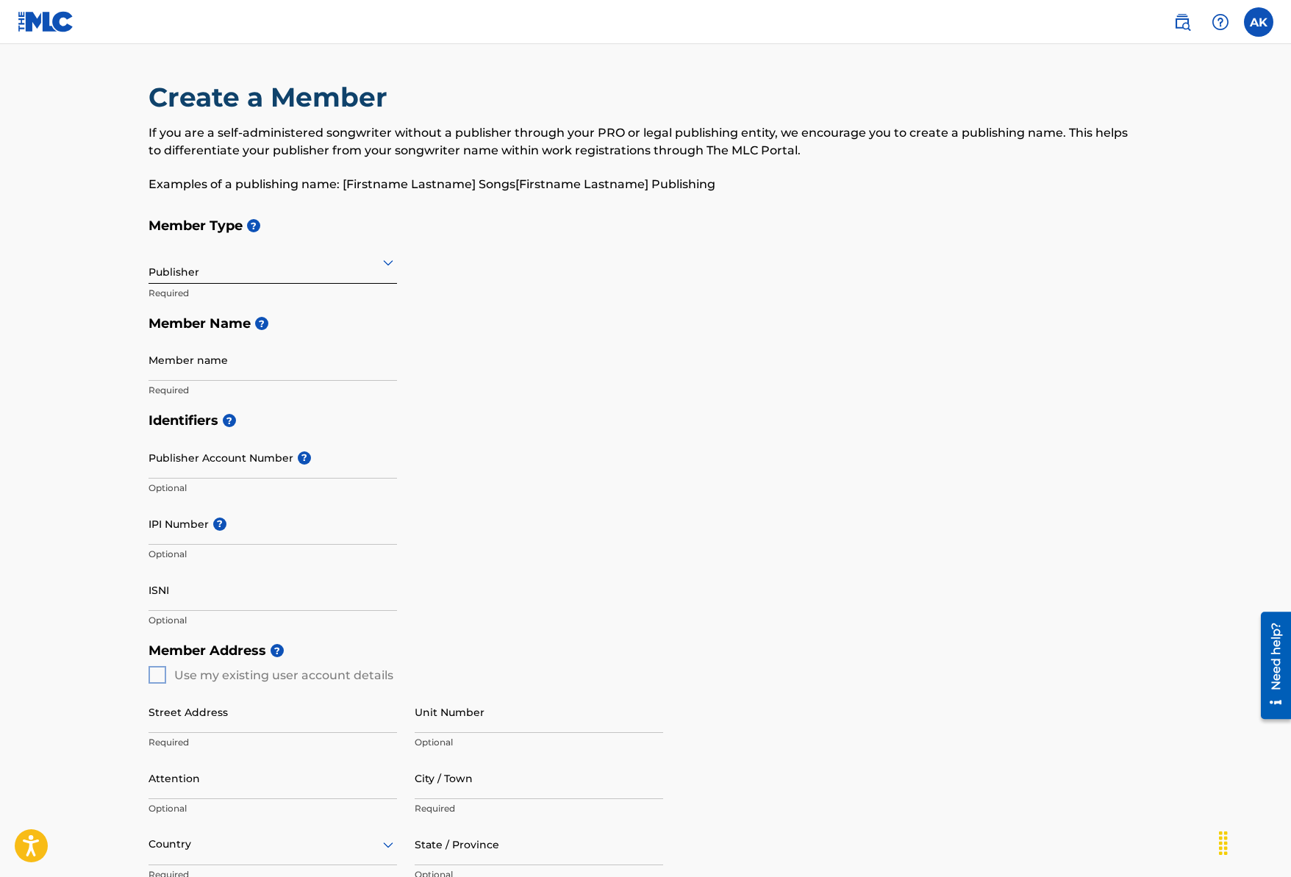
click at [193, 272] on div "Publisher" at bounding box center [272, 262] width 248 height 36
click at [215, 312] on div "Self-Administered Songwriter" at bounding box center [272, 300] width 247 height 33
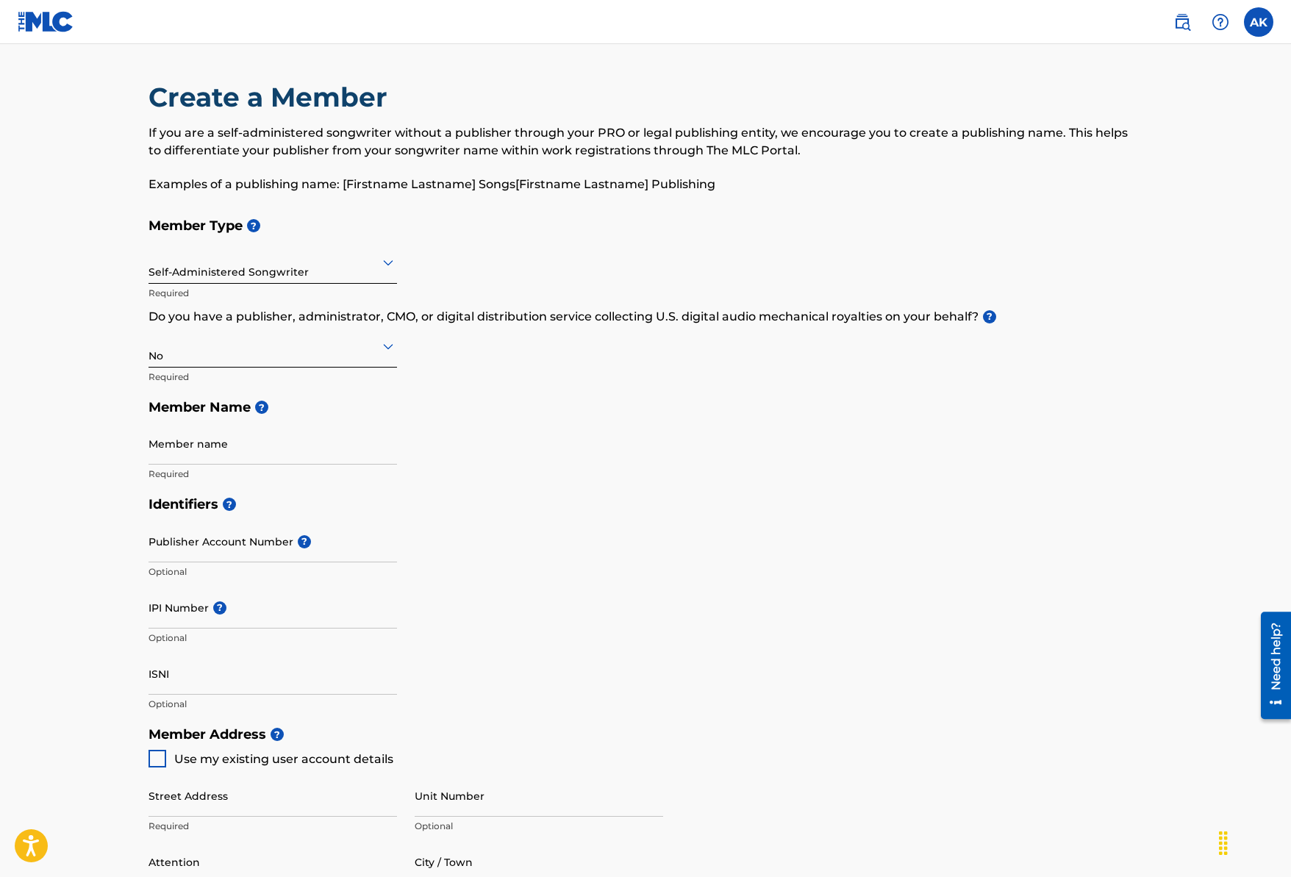
click at [257, 277] on div "Self-Administered Songwriter" at bounding box center [272, 262] width 248 height 36
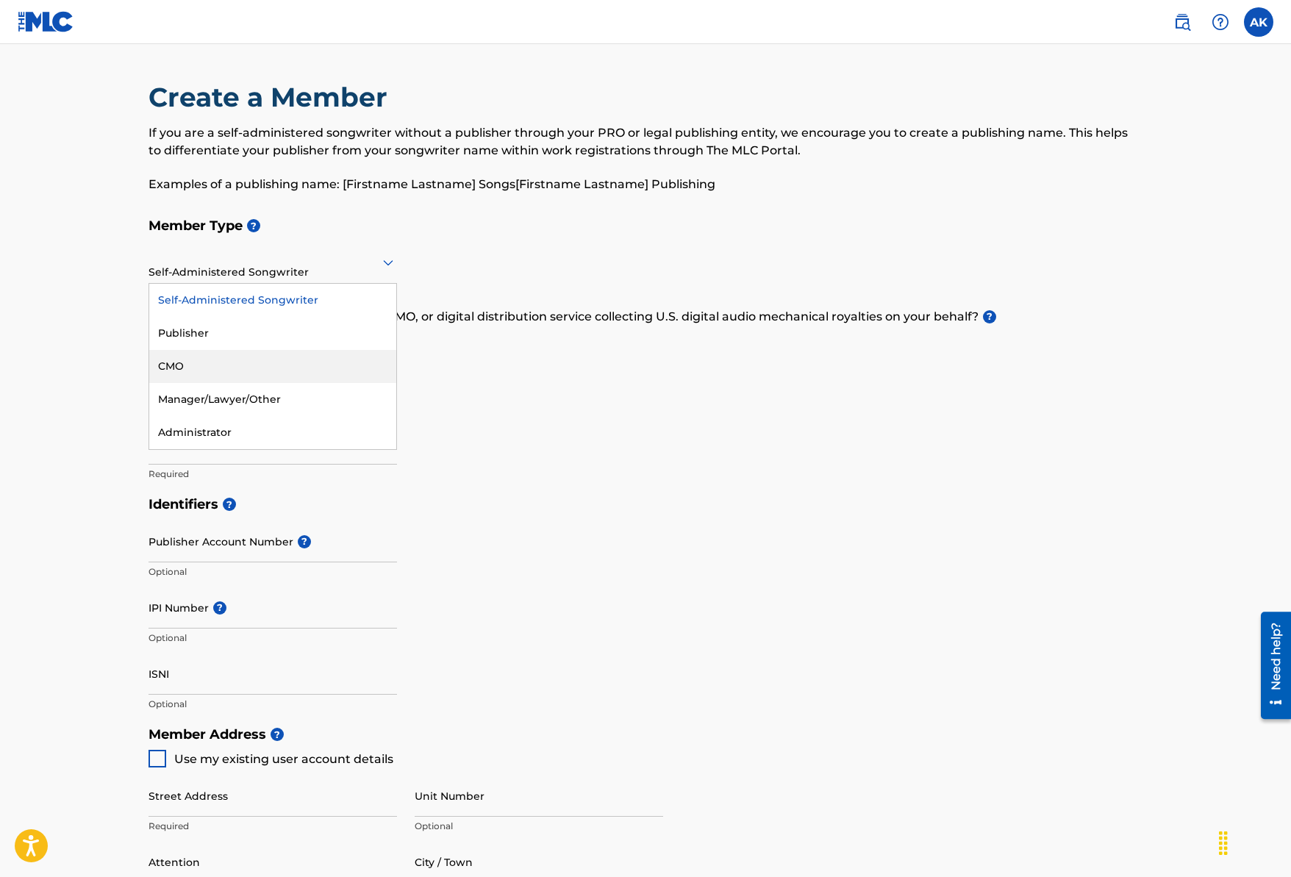
click at [235, 351] on div "CMO" at bounding box center [272, 366] width 247 height 33
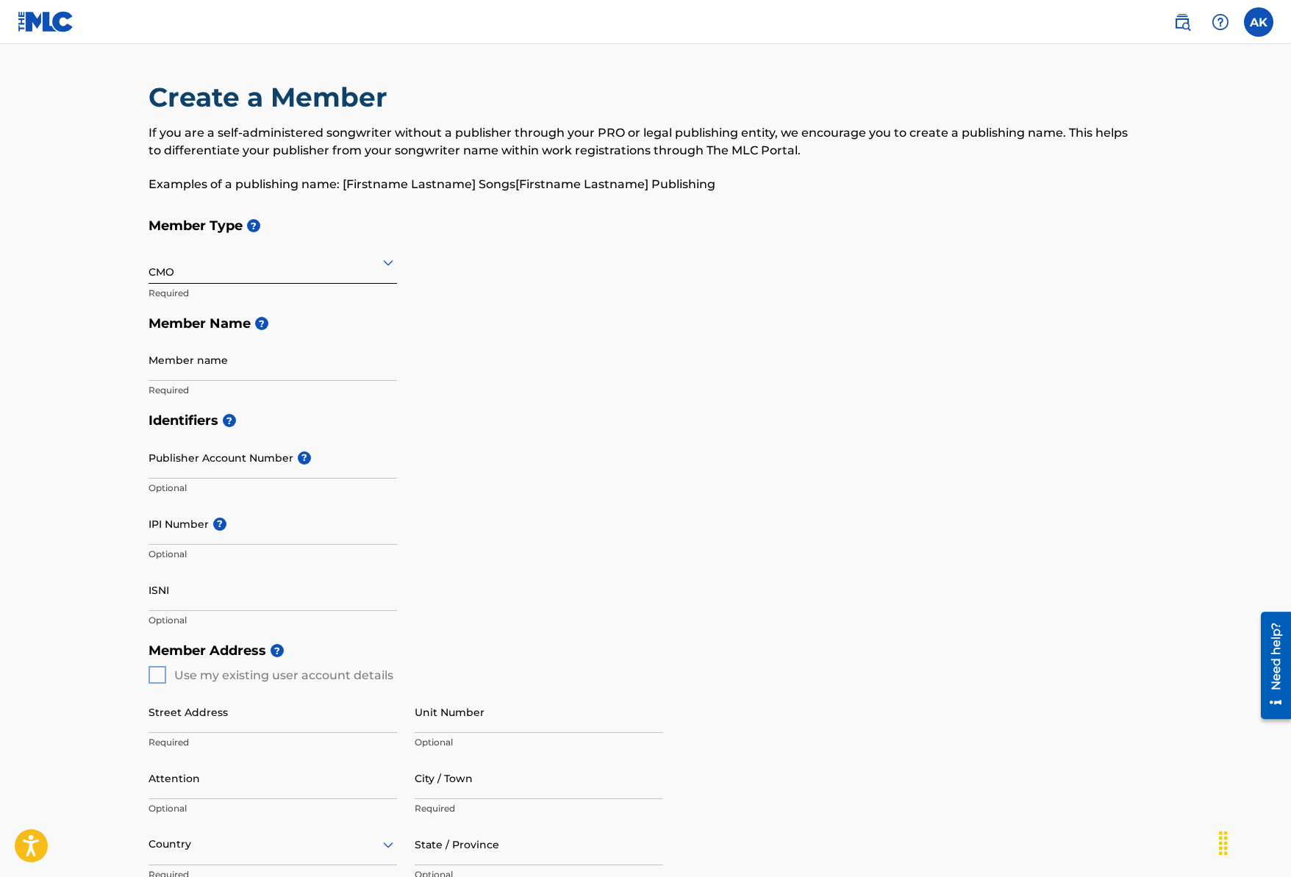
click at [268, 265] on div at bounding box center [272, 262] width 248 height 18
click at [538, 412] on h5 "Identifiers ?" at bounding box center [645, 421] width 994 height 32
click at [39, 14] on img at bounding box center [46, 21] width 57 height 21
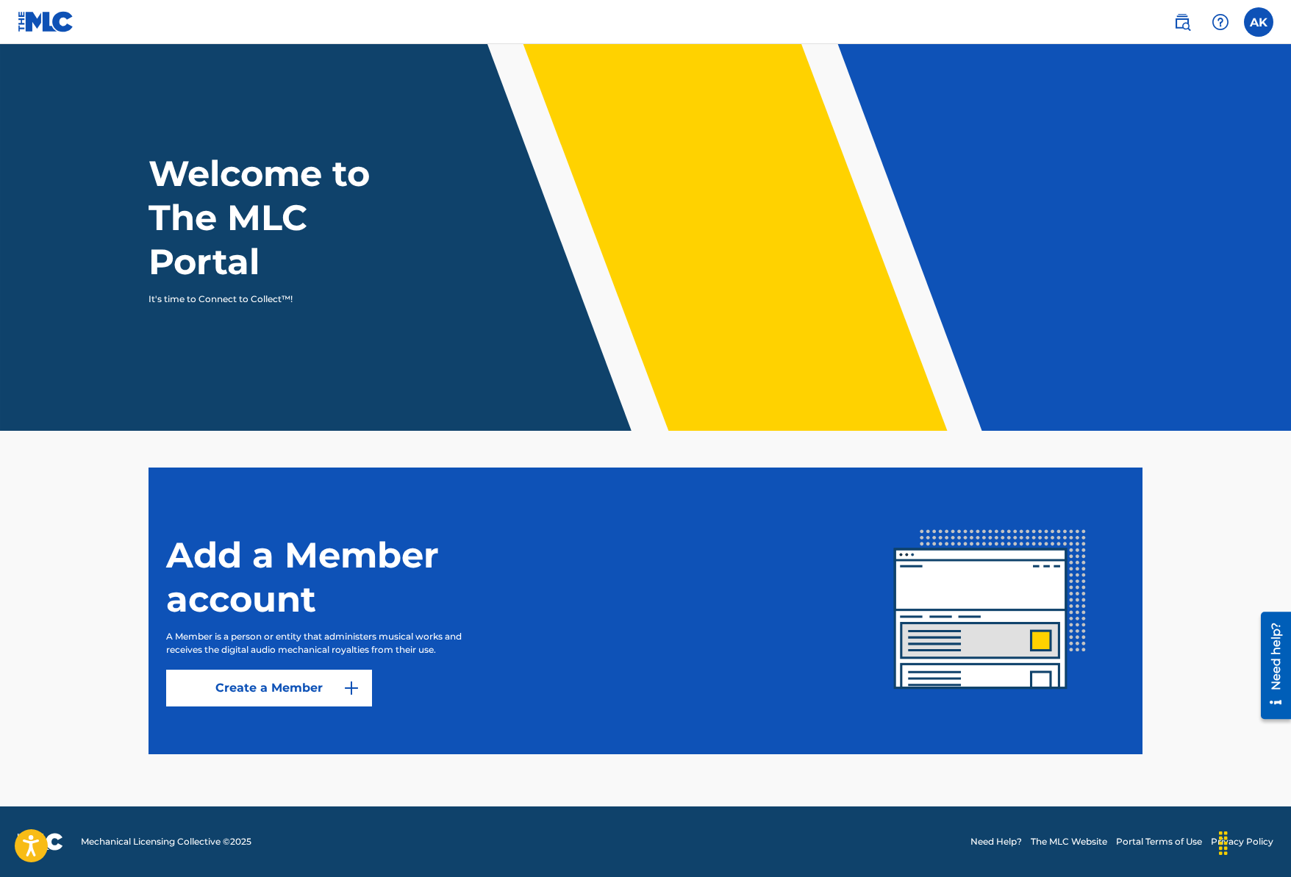
click at [337, 692] on link "Create a Member" at bounding box center [269, 688] width 206 height 37
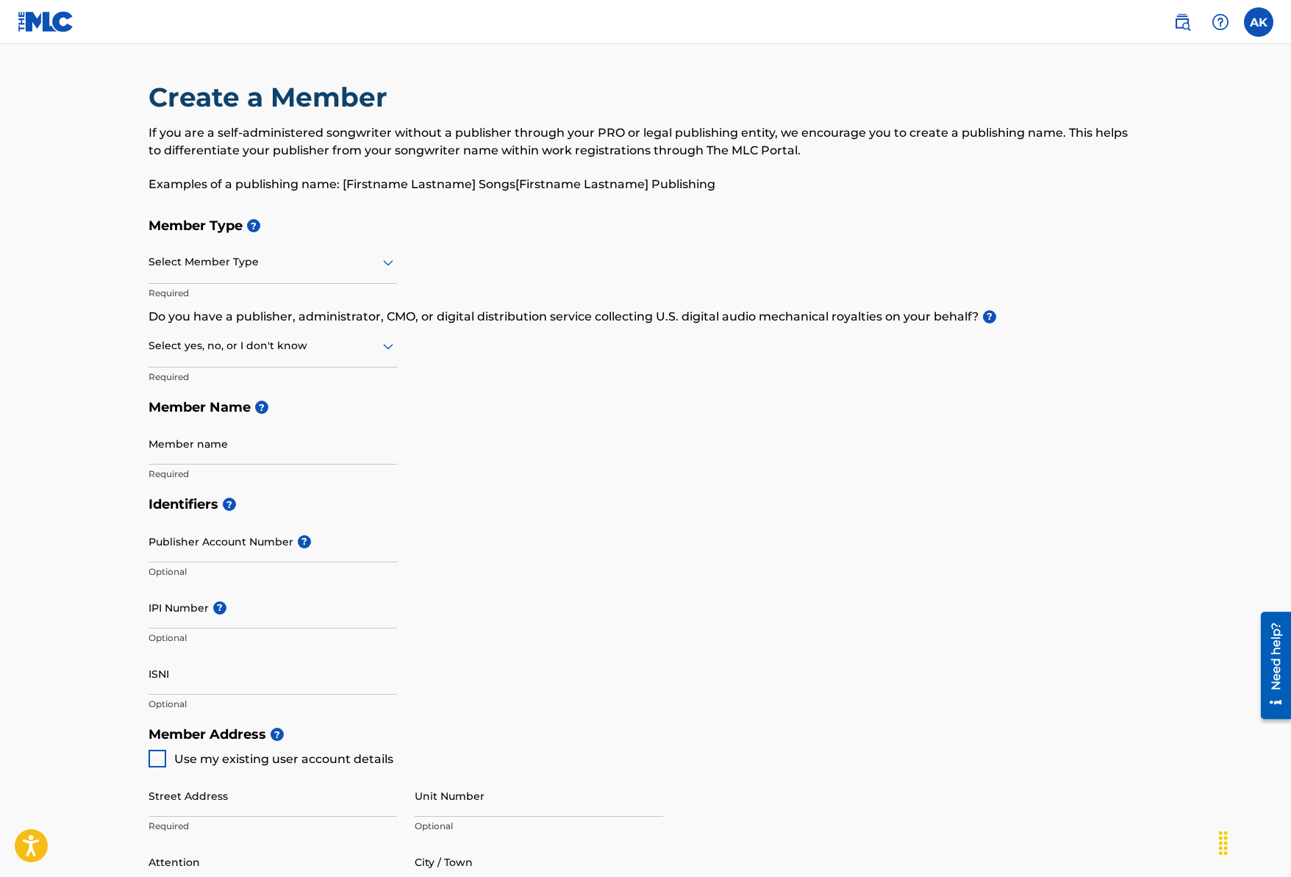
click at [250, 275] on div "Select Member Type" at bounding box center [272, 263] width 248 height 42
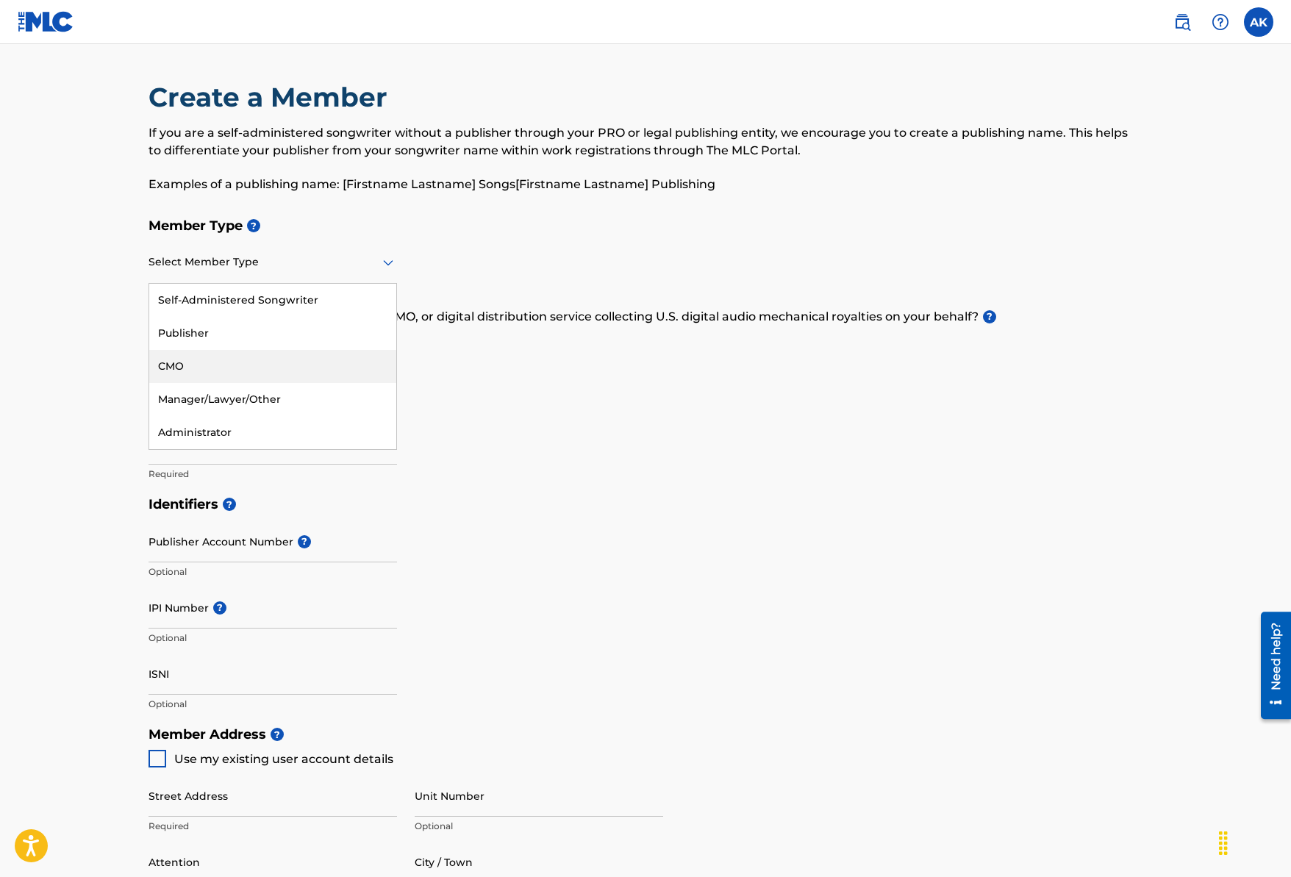
click at [278, 375] on div "CMO" at bounding box center [272, 366] width 247 height 33
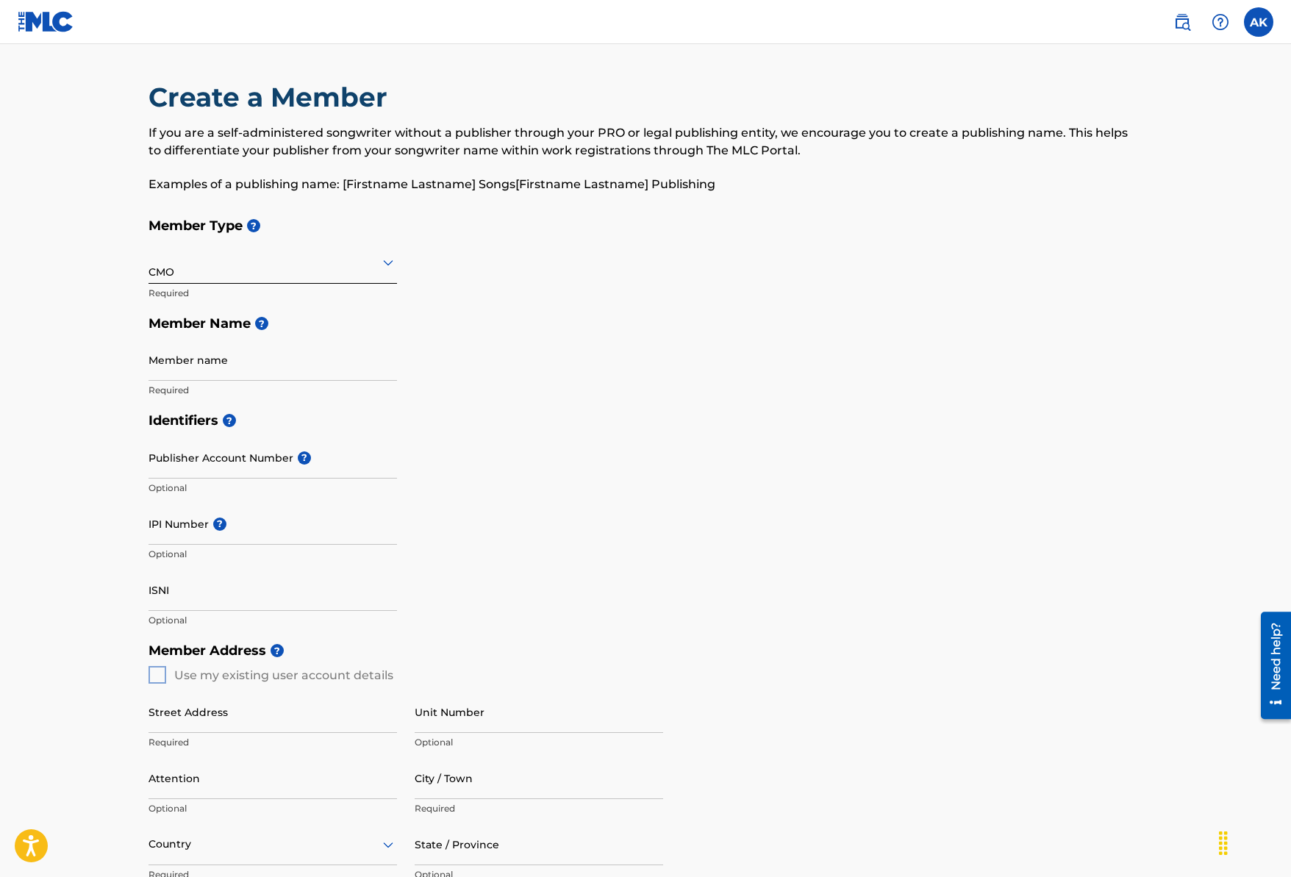
click at [258, 381] on div "Member name Required" at bounding box center [272, 372] width 248 height 66
click at [258, 368] on input "Member name" at bounding box center [272, 360] width 248 height 42
type input "DeepVerse"
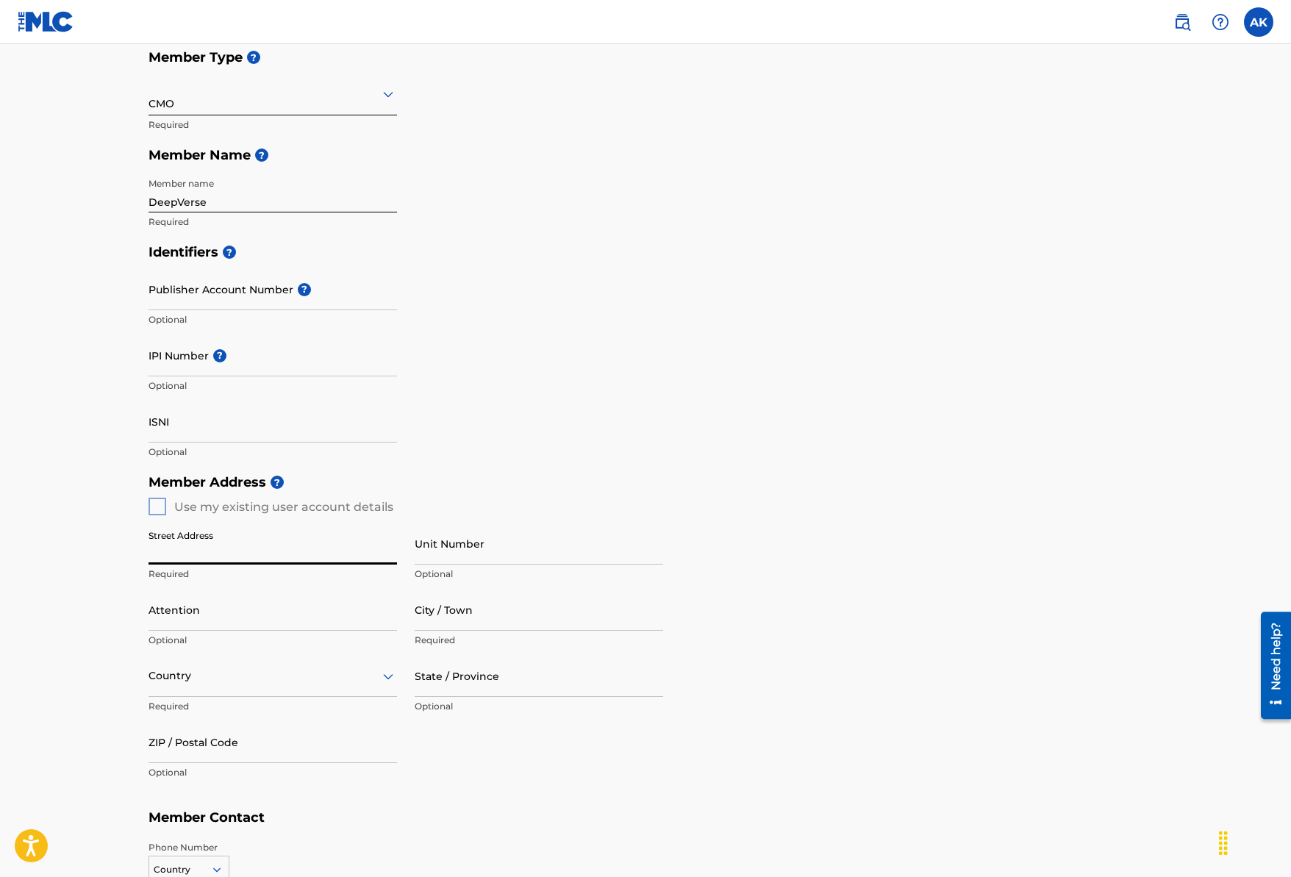
scroll to position [174, 0]
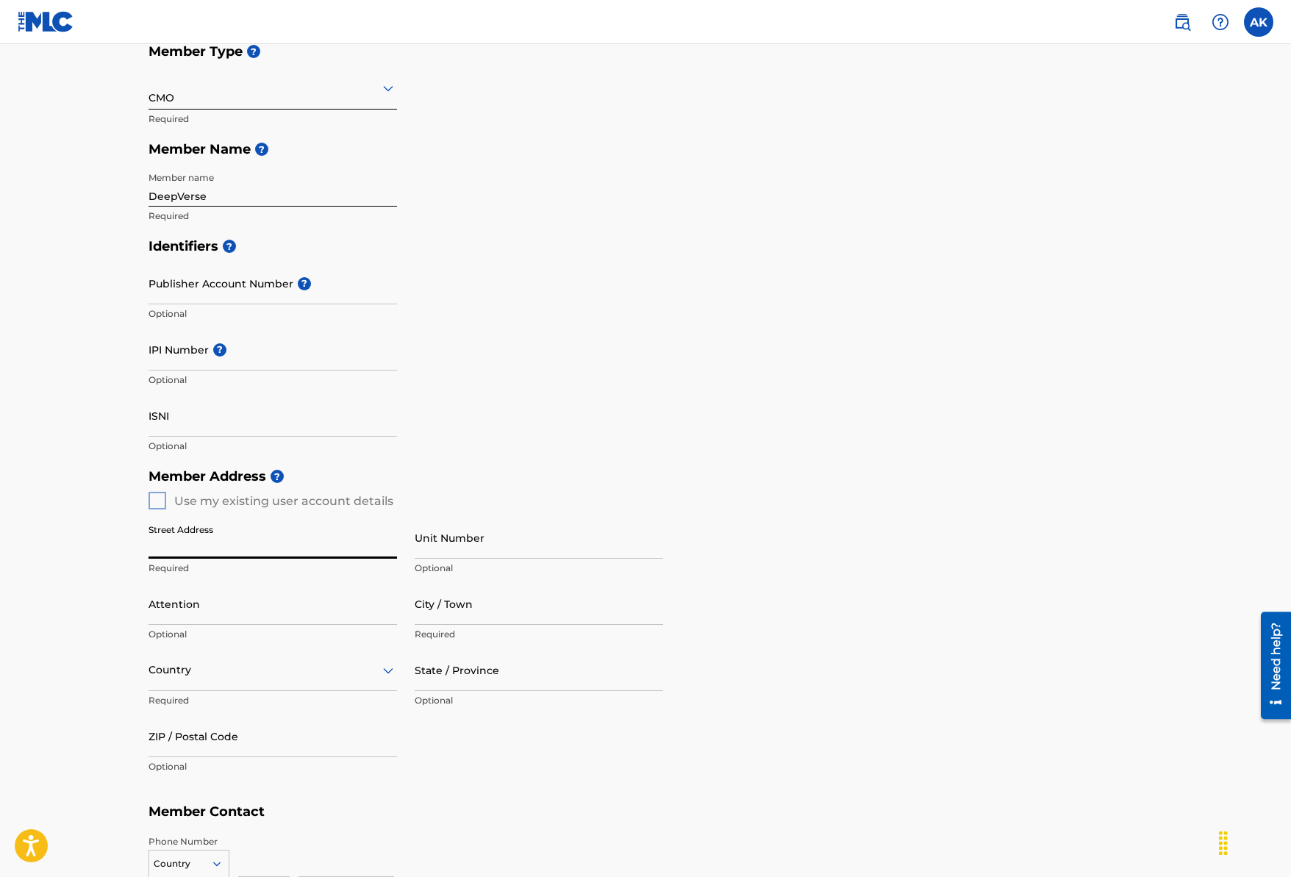
click at [187, 500] on div "Member Address ? Use my existing user account details Street Address Required U…" at bounding box center [645, 629] width 994 height 336
click at [162, 506] on div "Member Address ? Use my existing user account details Street Address Required U…" at bounding box center [645, 629] width 994 height 336
click at [156, 500] on div "Member Address ? Use my existing user account details Street Address Required U…" at bounding box center [645, 630] width 994 height 336
click at [149, 505] on div "Member Address ? Use my existing user account details Street Address Required U…" at bounding box center [645, 630] width 994 height 336
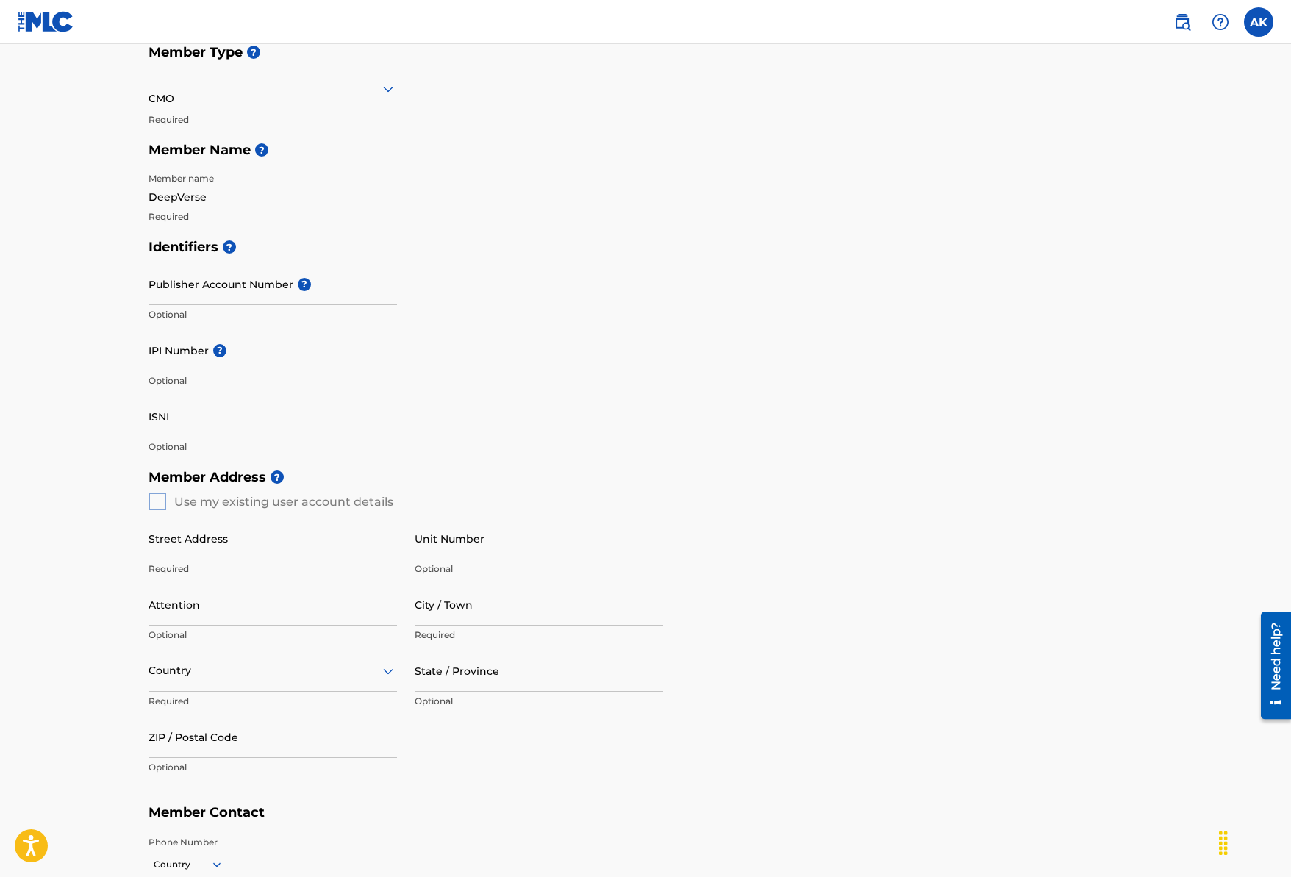
click at [159, 500] on div "Member Address ? Use my existing user account details Street Address Required U…" at bounding box center [645, 630] width 994 height 336
click at [151, 508] on div "Member Address ? Use my existing user account details Street Address Required U…" at bounding box center [645, 630] width 994 height 336
click at [202, 546] on input "Street Address" at bounding box center [272, 538] width 248 height 42
type input "[STREET_ADDRESS][PERSON_NAME]"
type input "Phoenix"
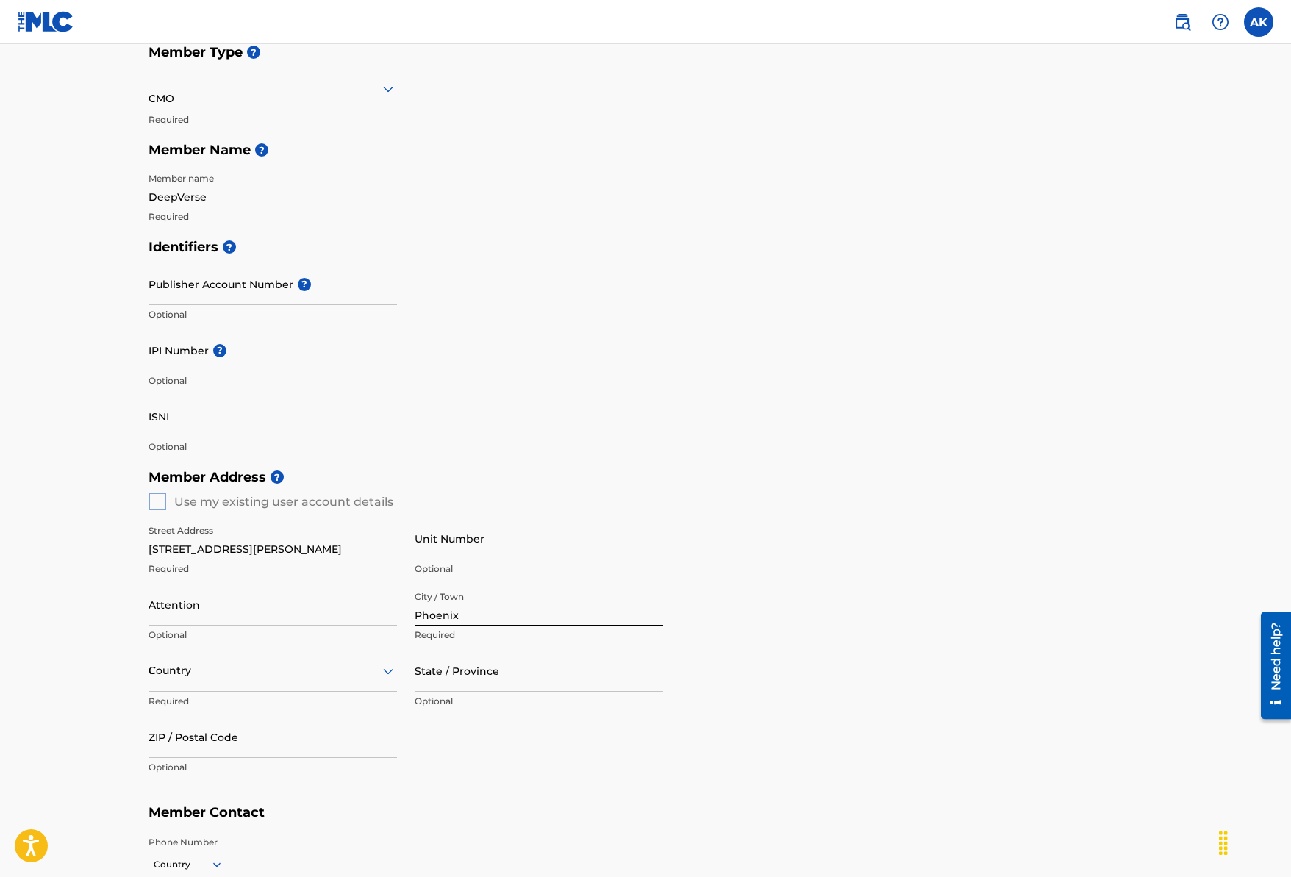
scroll to position [209, 0]
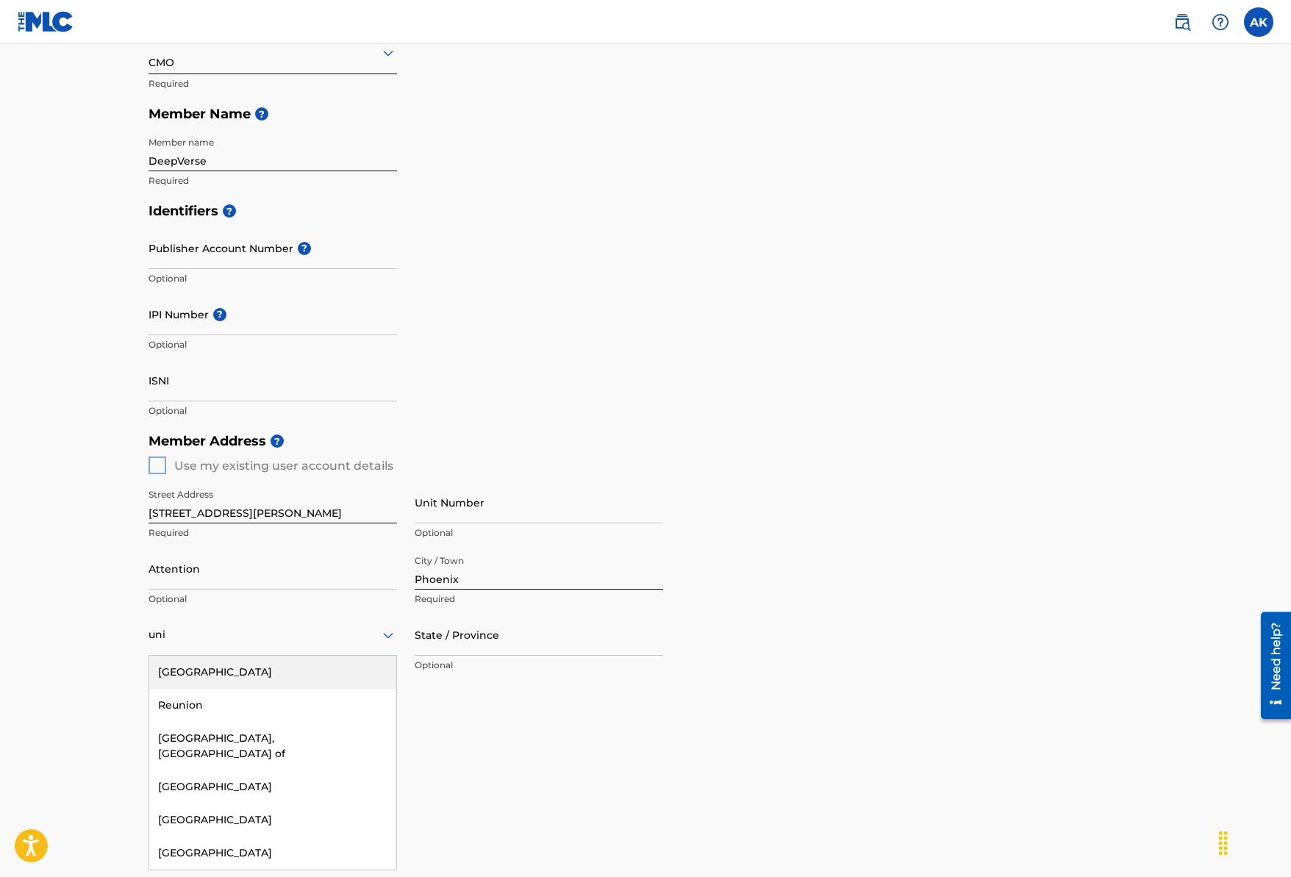
type input "uni"
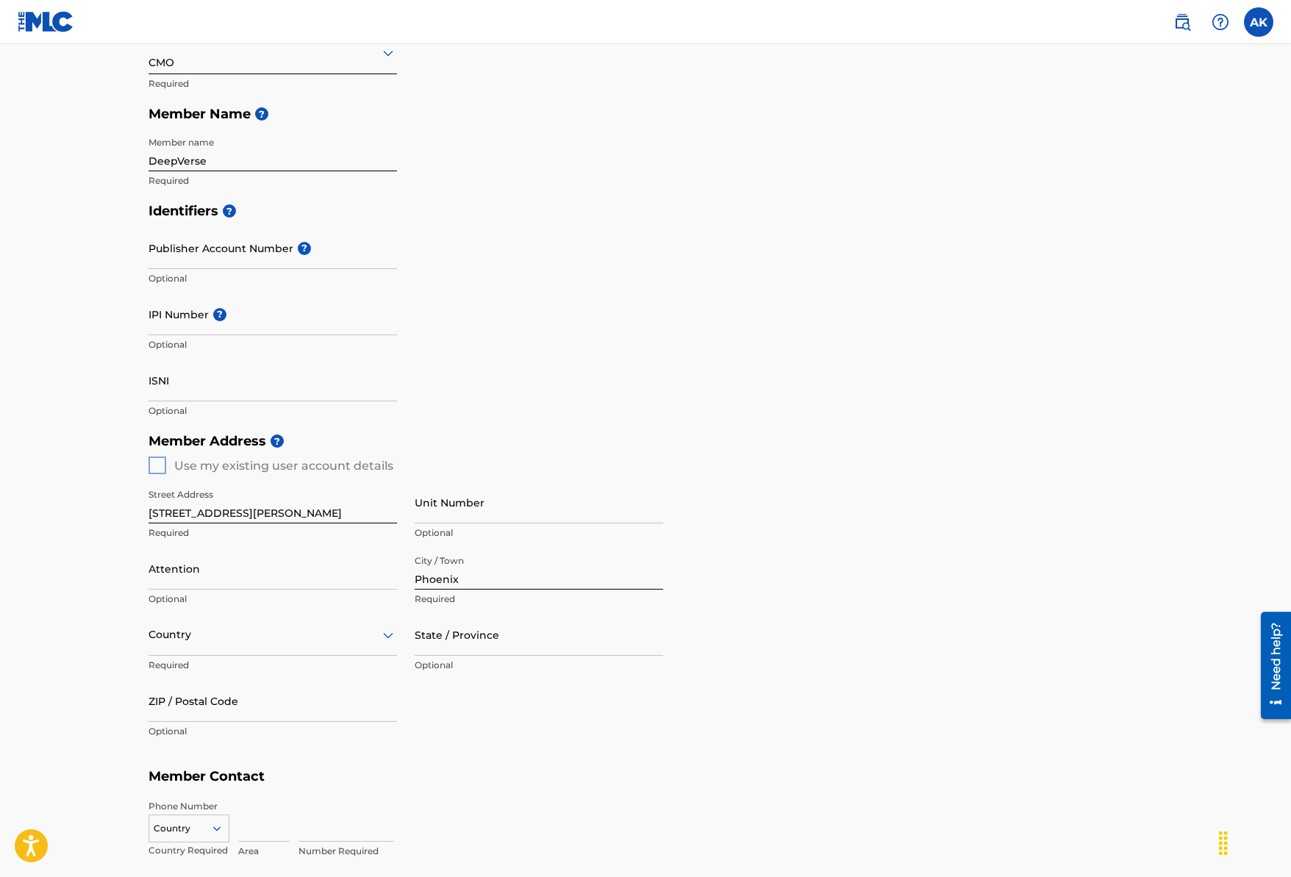
click at [90, 707] on main "Create a Member If you are a self-administered songwriter without a publisher t…" at bounding box center [645, 453] width 1291 height 1236
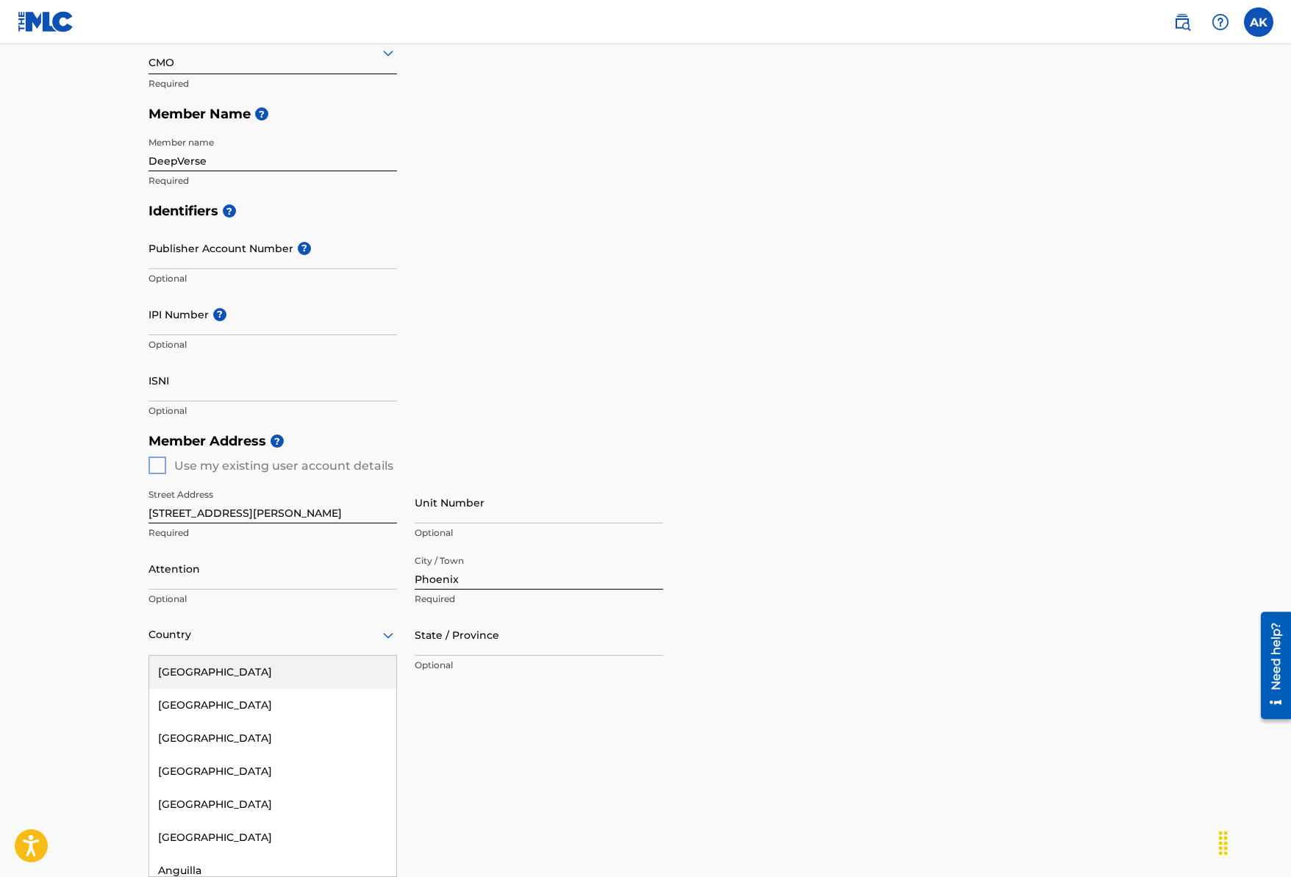
click at [202, 634] on div at bounding box center [272, 634] width 248 height 18
click at [201, 674] on div "[GEOGRAPHIC_DATA]" at bounding box center [272, 672] width 247 height 33
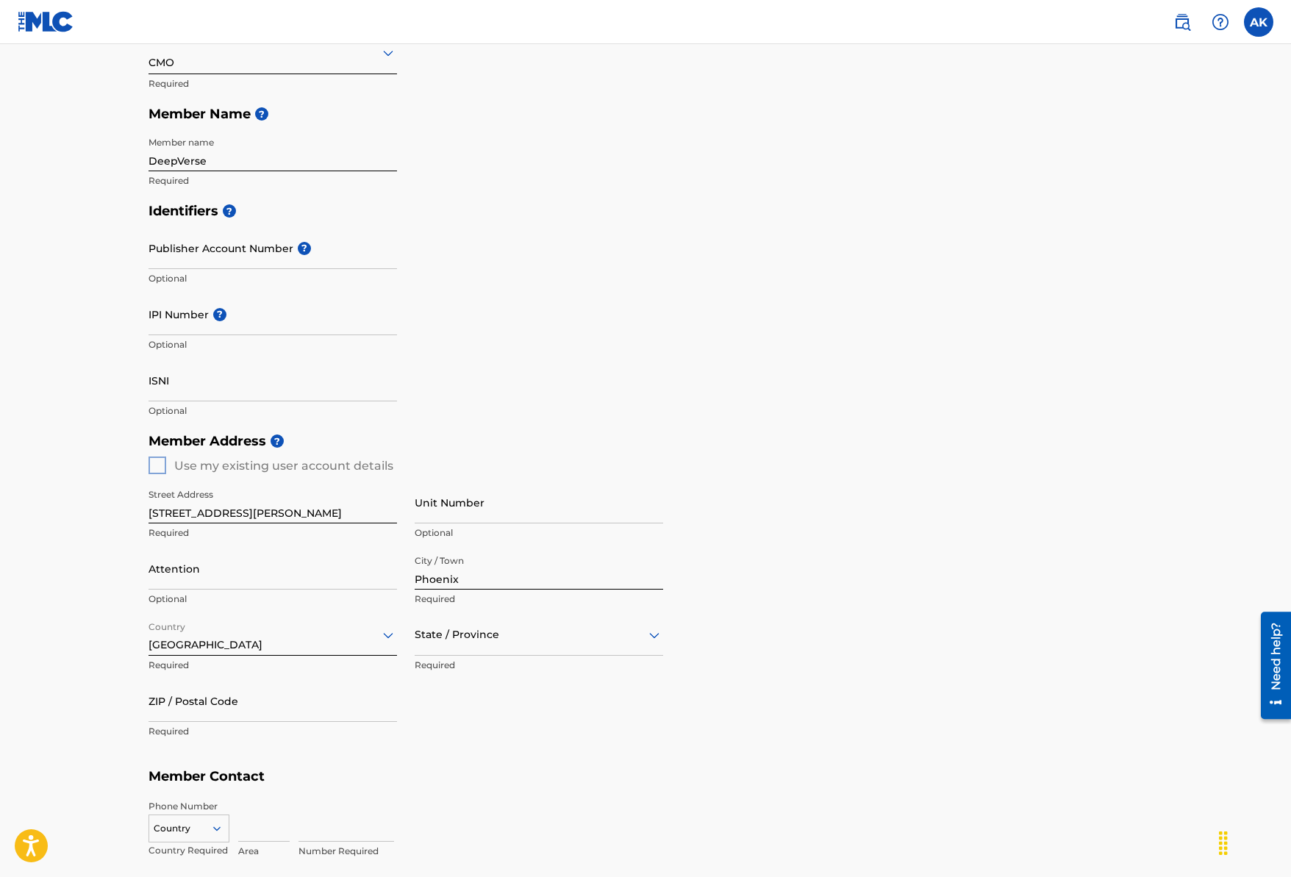
click at [493, 633] on div at bounding box center [538, 634] width 248 height 18
click at [467, 770] on div "[US_STATE]" at bounding box center [538, 771] width 247 height 33
click at [251, 710] on input "ZIP / Postal Code" at bounding box center [272, 701] width 248 height 42
type input "85041"
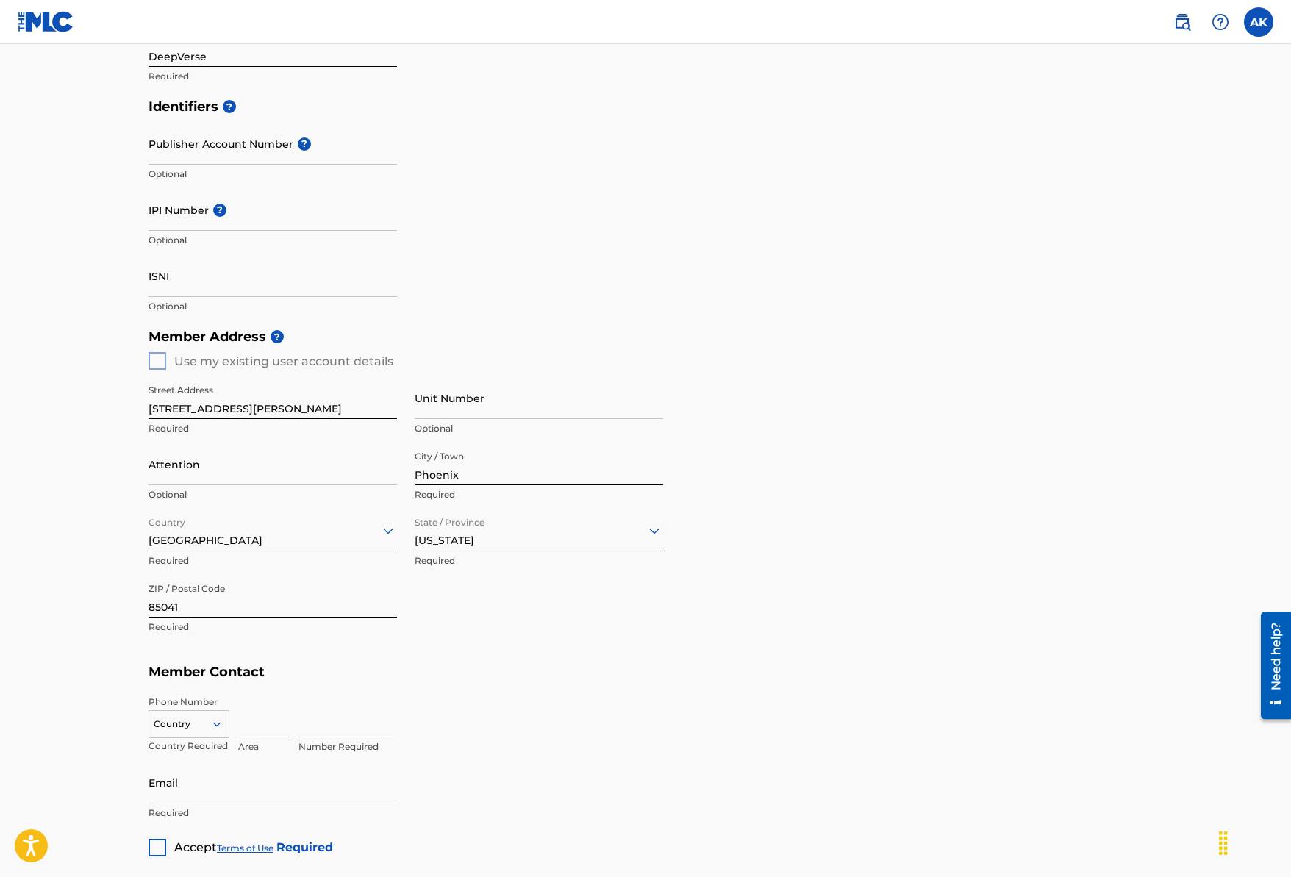
scroll to position [431, 0]
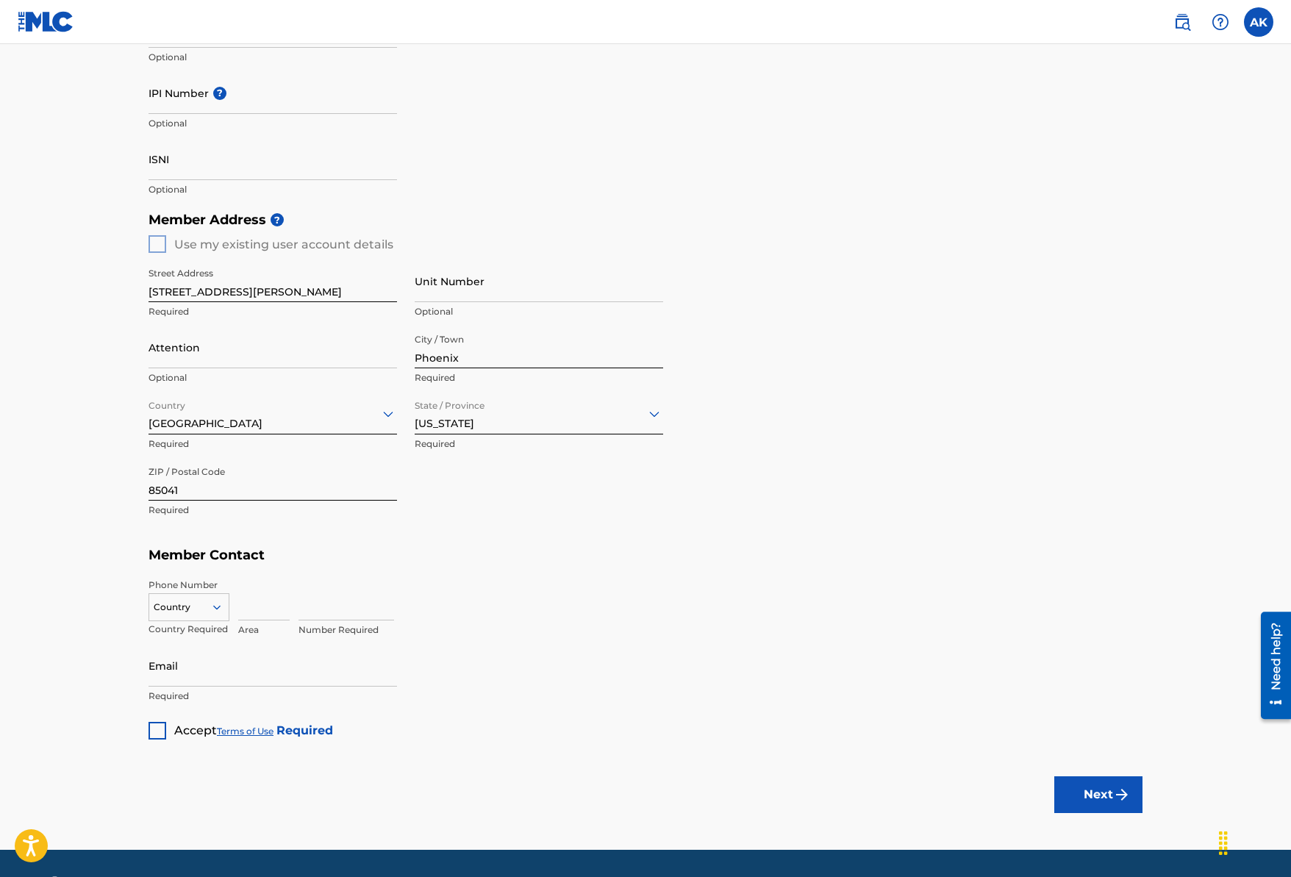
click at [263, 598] on input at bounding box center [263, 599] width 51 height 42
type input "1"
type input "920"
type input "8101918"
click at [178, 615] on div "Country" at bounding box center [188, 604] width 81 height 22
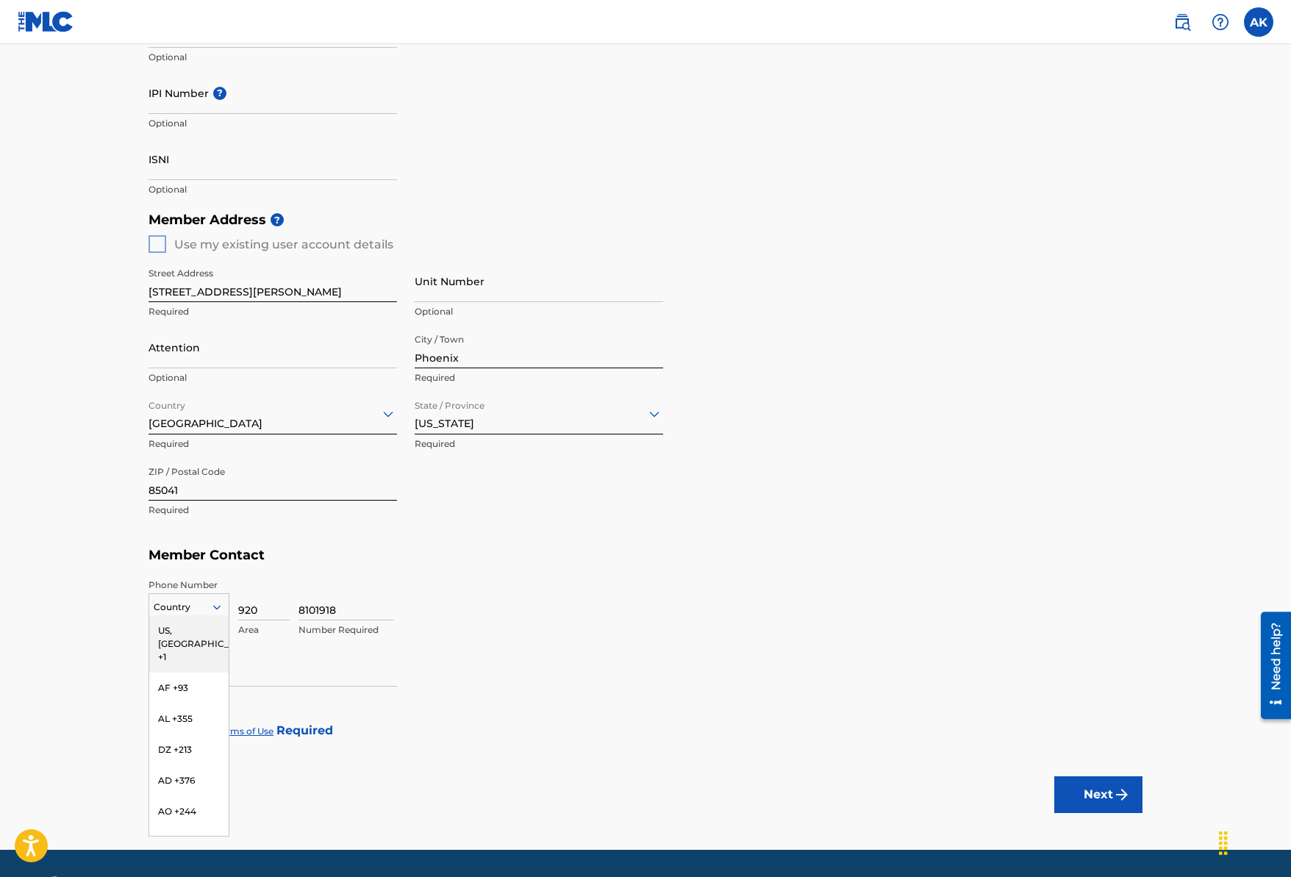
click at [190, 632] on div "US, [GEOGRAPHIC_DATA] +1" at bounding box center [188, 643] width 79 height 57
click at [220, 671] on input "Email" at bounding box center [272, 666] width 248 height 42
type input "[EMAIL_ADDRESS][DOMAIN_NAME]"
click at [170, 733] on div "Accept Terms of Use Required" at bounding box center [240, 725] width 184 height 29
click at [164, 730] on div at bounding box center [157, 731] width 18 height 18
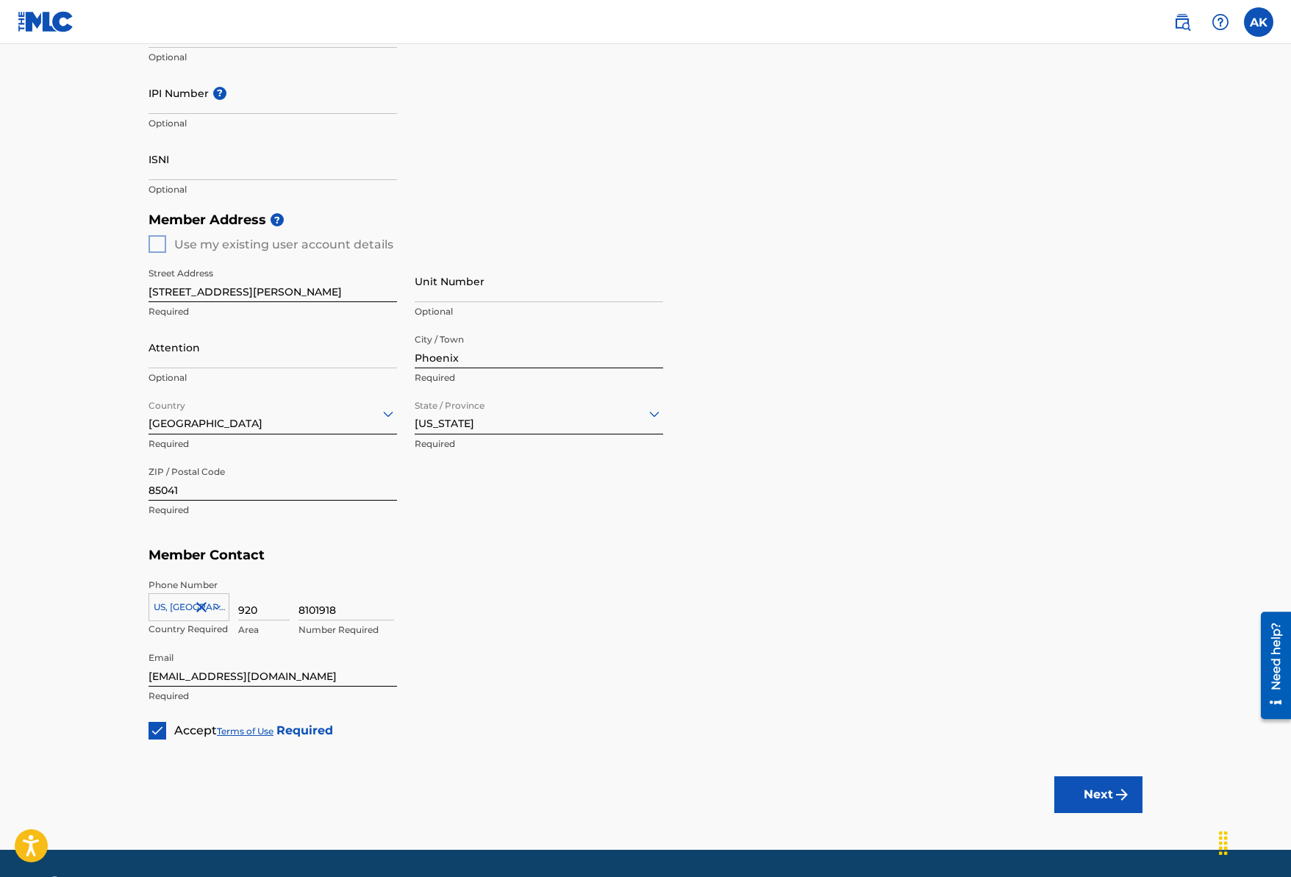
click at [1058, 778] on button "Next" at bounding box center [1098, 794] width 88 height 37
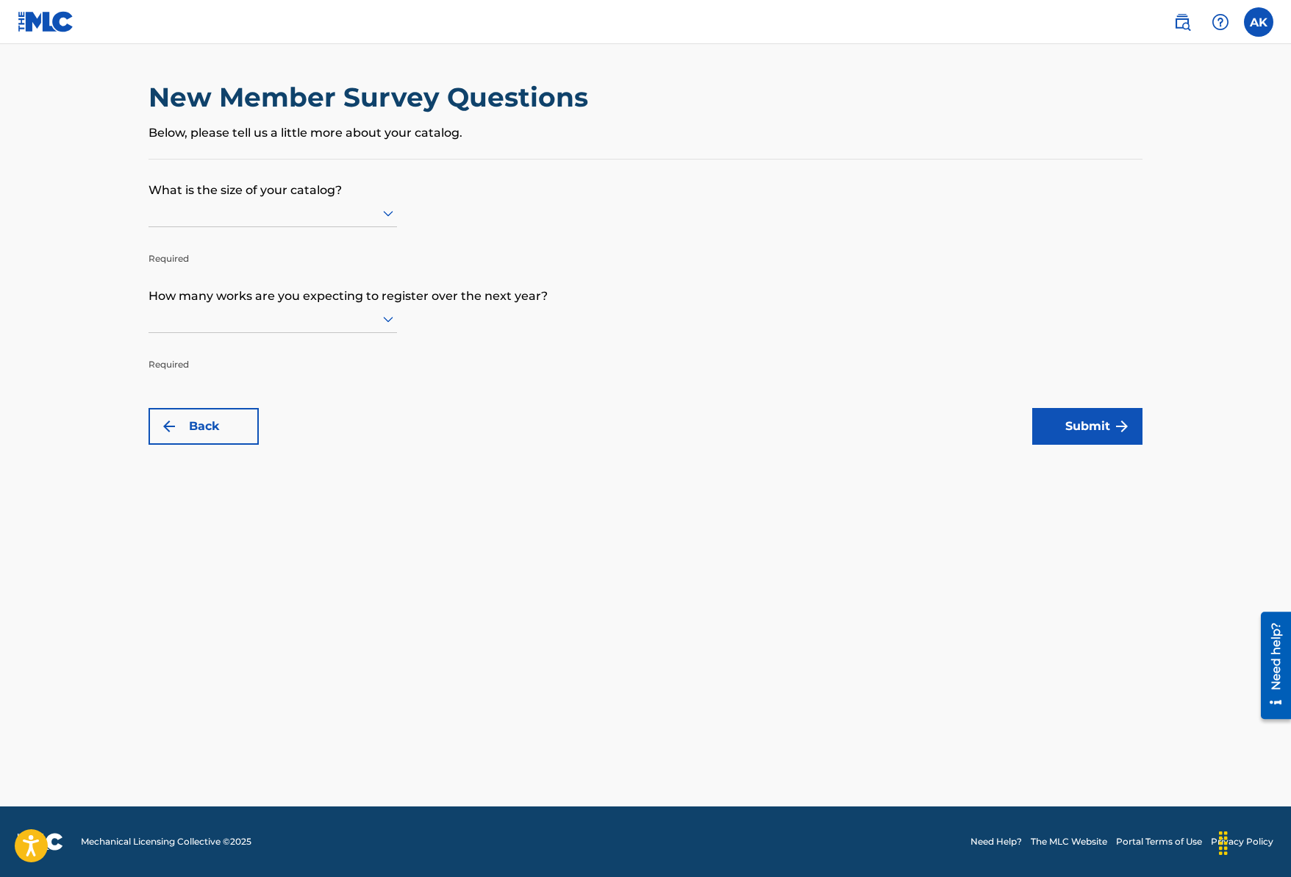
click at [301, 204] on div at bounding box center [272, 213] width 248 height 18
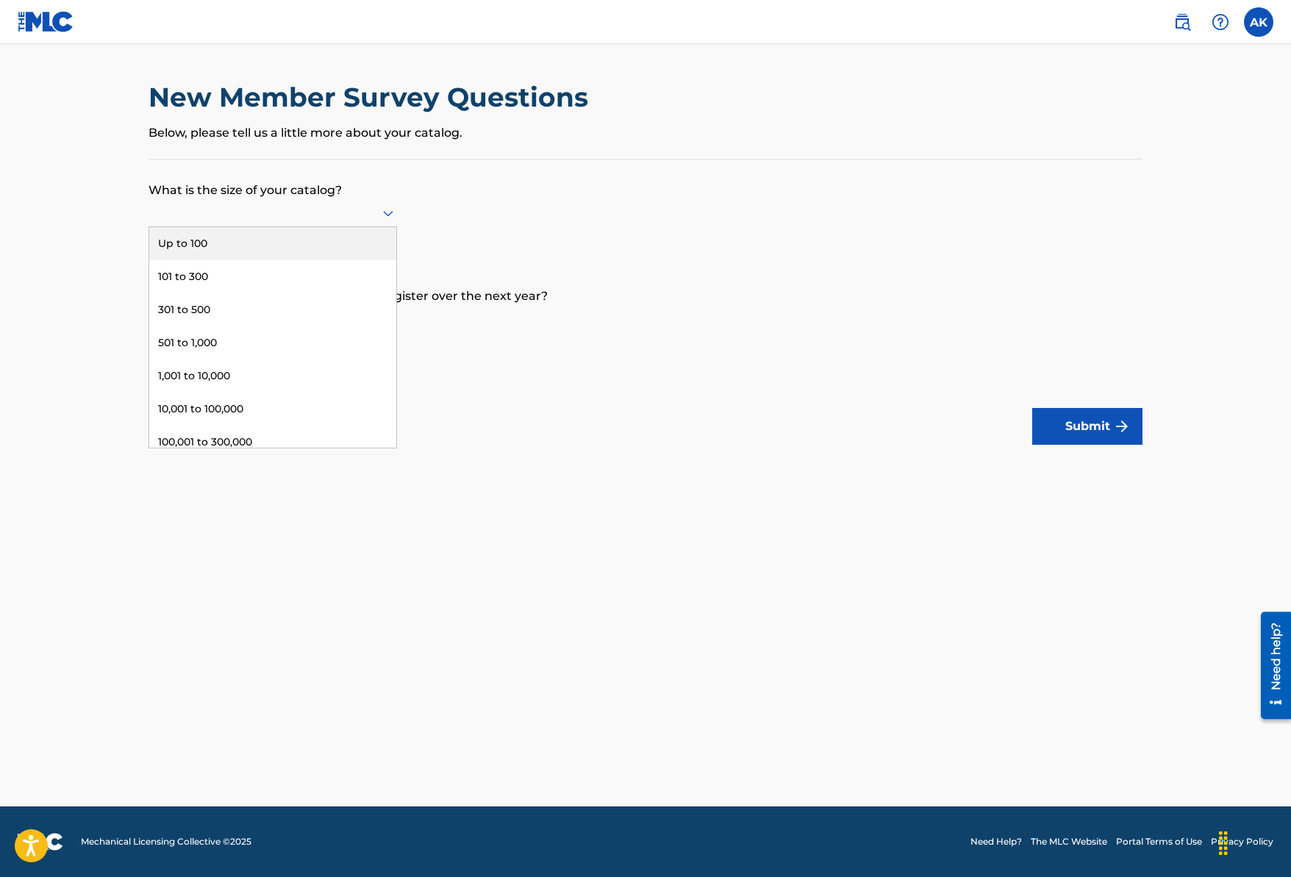
click at [300, 207] on div at bounding box center [272, 213] width 248 height 18
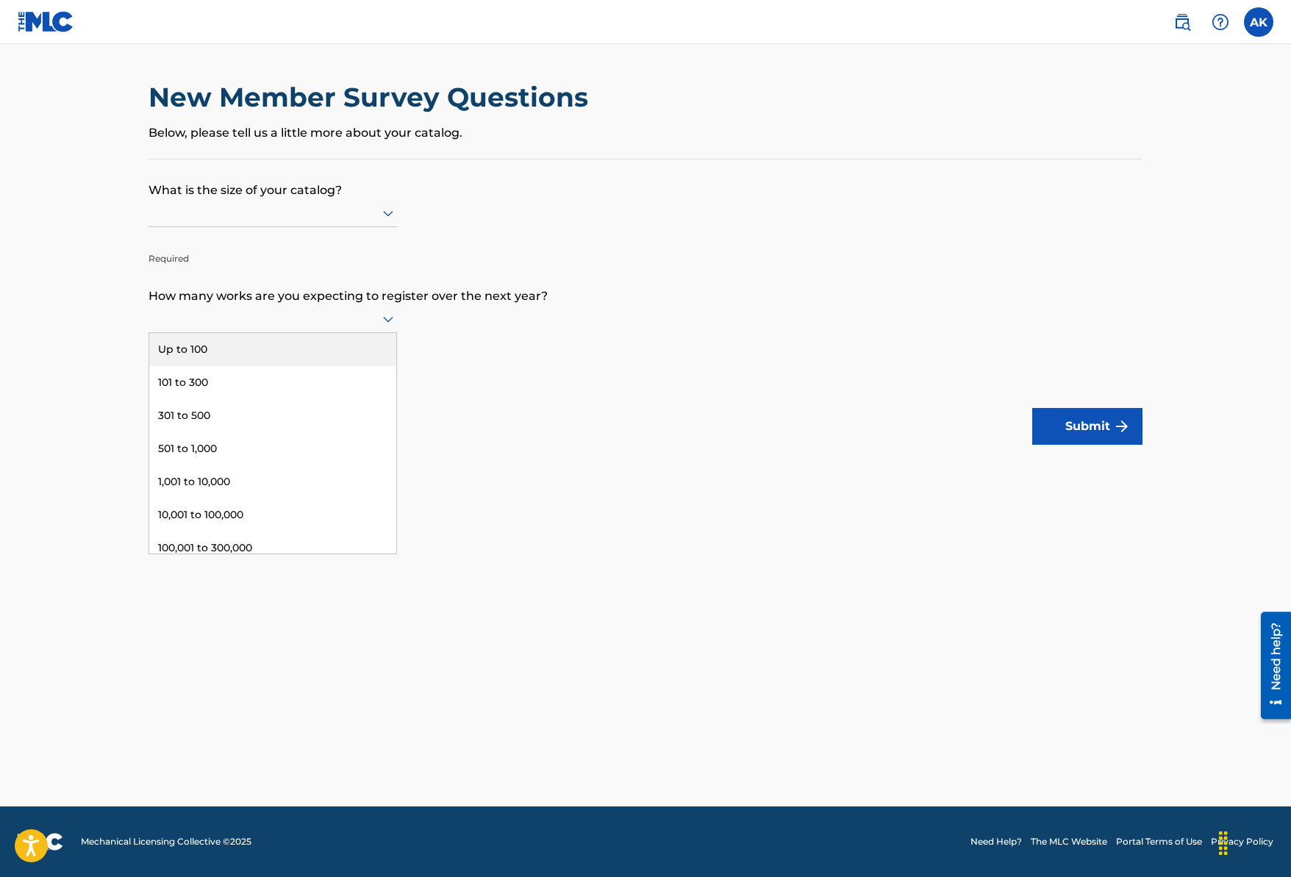
click at [296, 318] on div at bounding box center [272, 318] width 248 height 18
click at [198, 478] on div "1,001 to 10,000" at bounding box center [272, 481] width 247 height 33
click at [290, 215] on div at bounding box center [272, 213] width 248 height 18
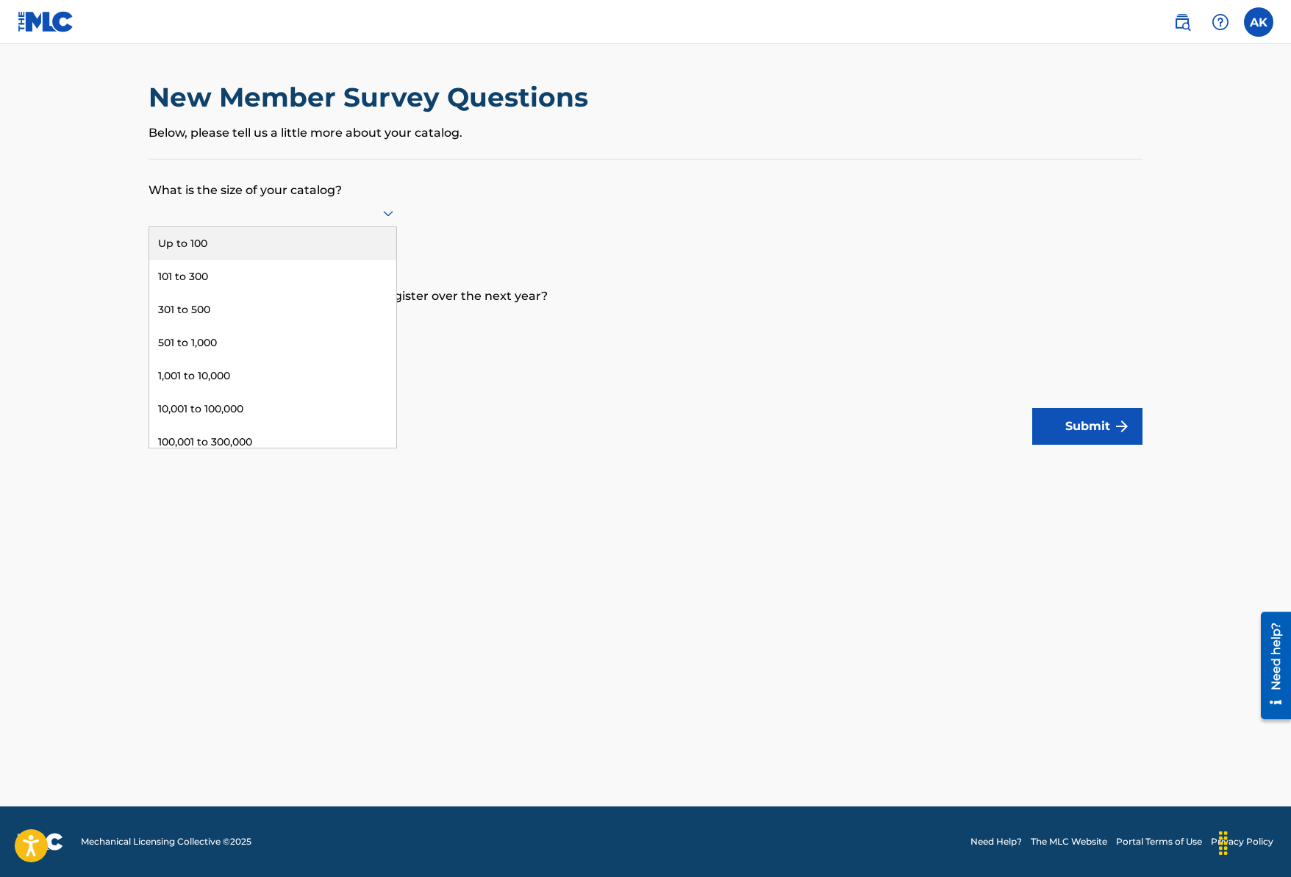
click at [280, 247] on div "Up to 100" at bounding box center [272, 243] width 247 height 33
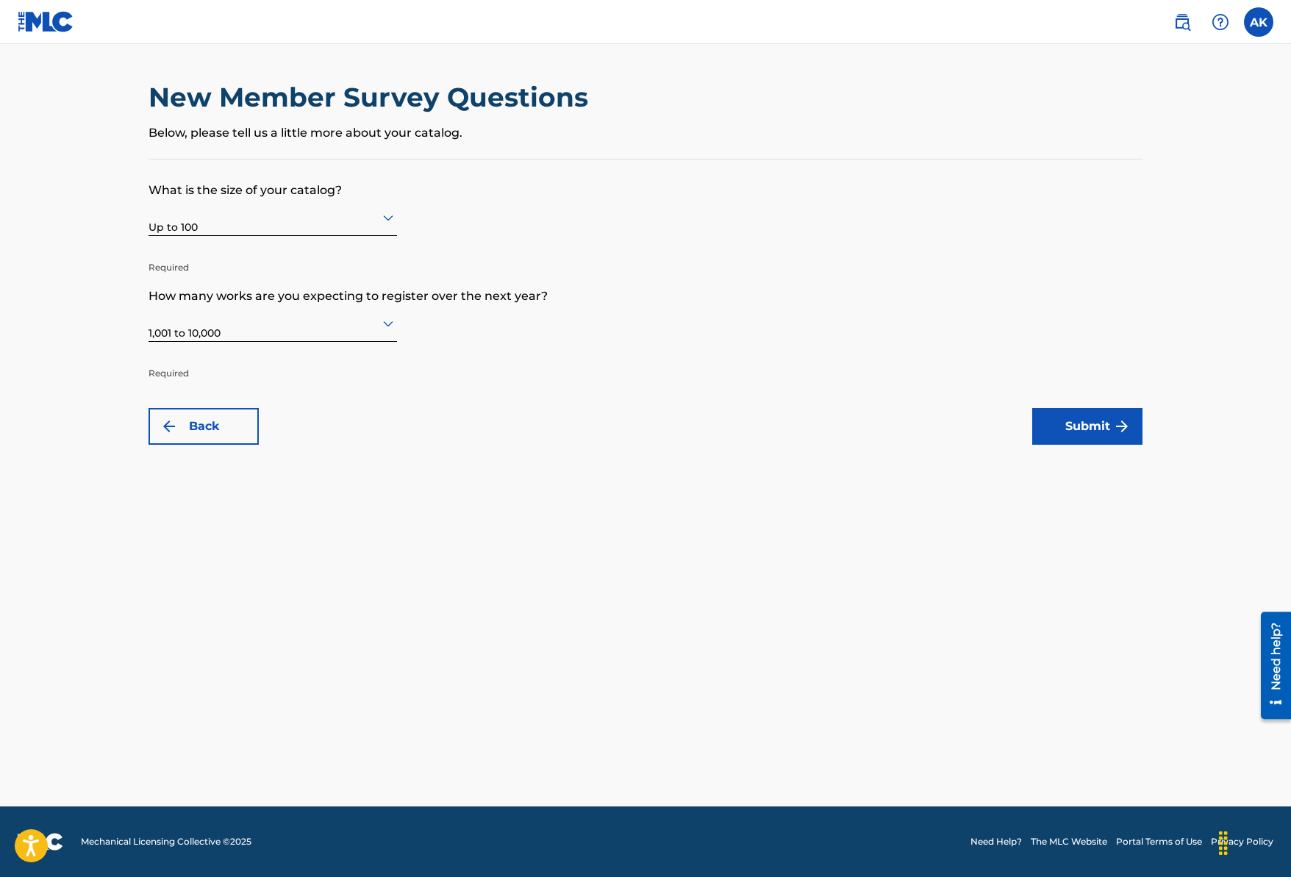
click at [282, 219] on div at bounding box center [272, 217] width 248 height 18
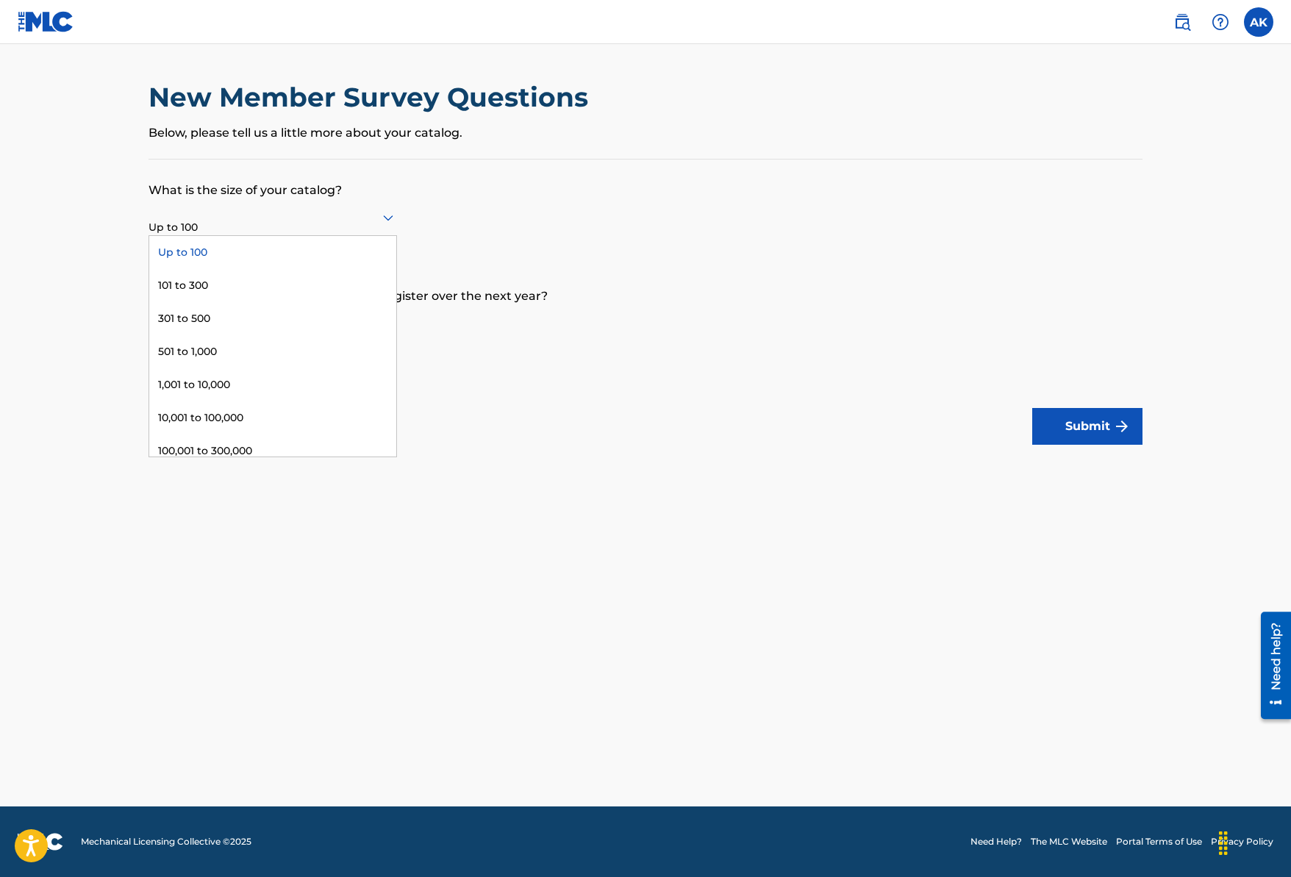
click at [267, 251] on div "Up to 100" at bounding box center [272, 252] width 247 height 33
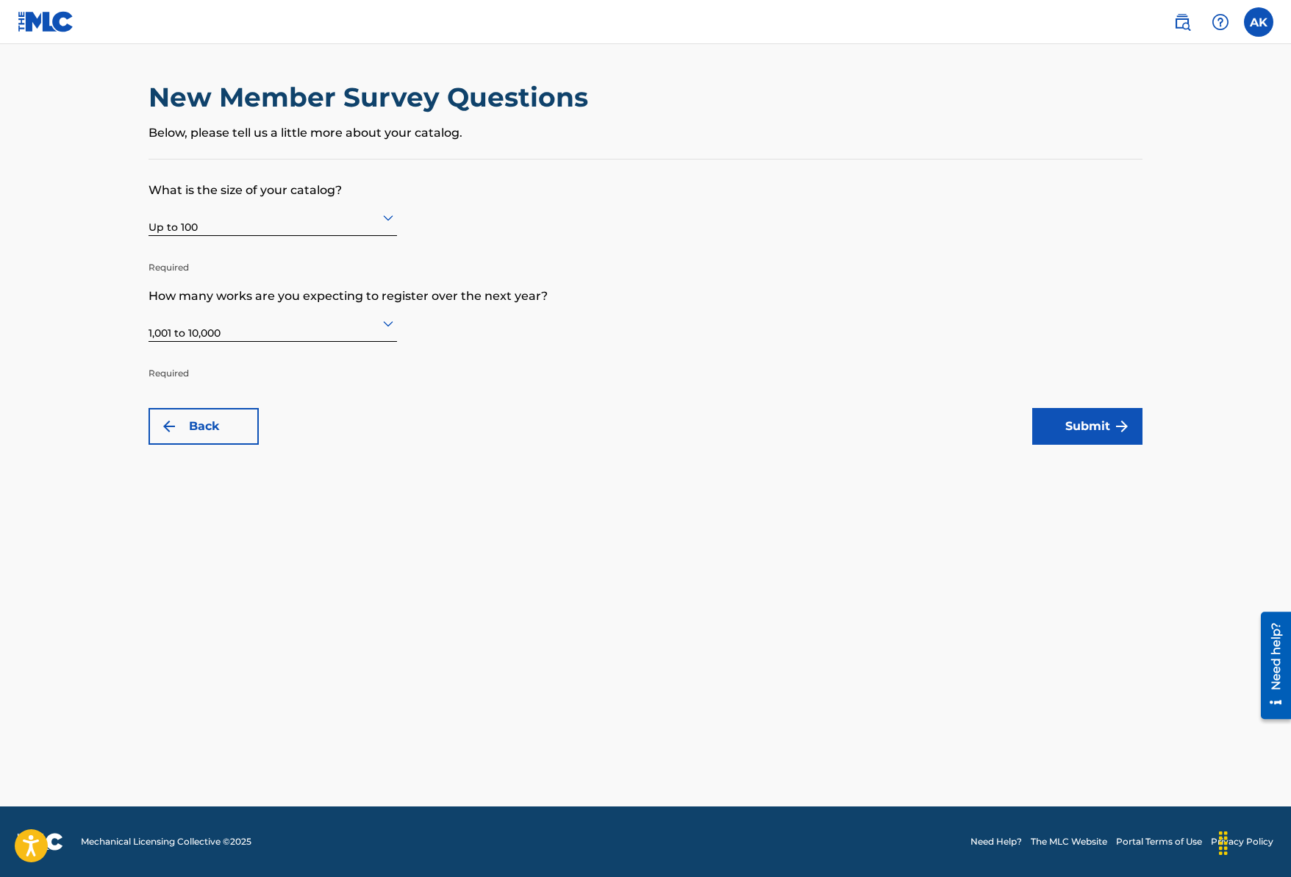
click at [1119, 424] on img "submit" at bounding box center [1122, 426] width 18 height 18
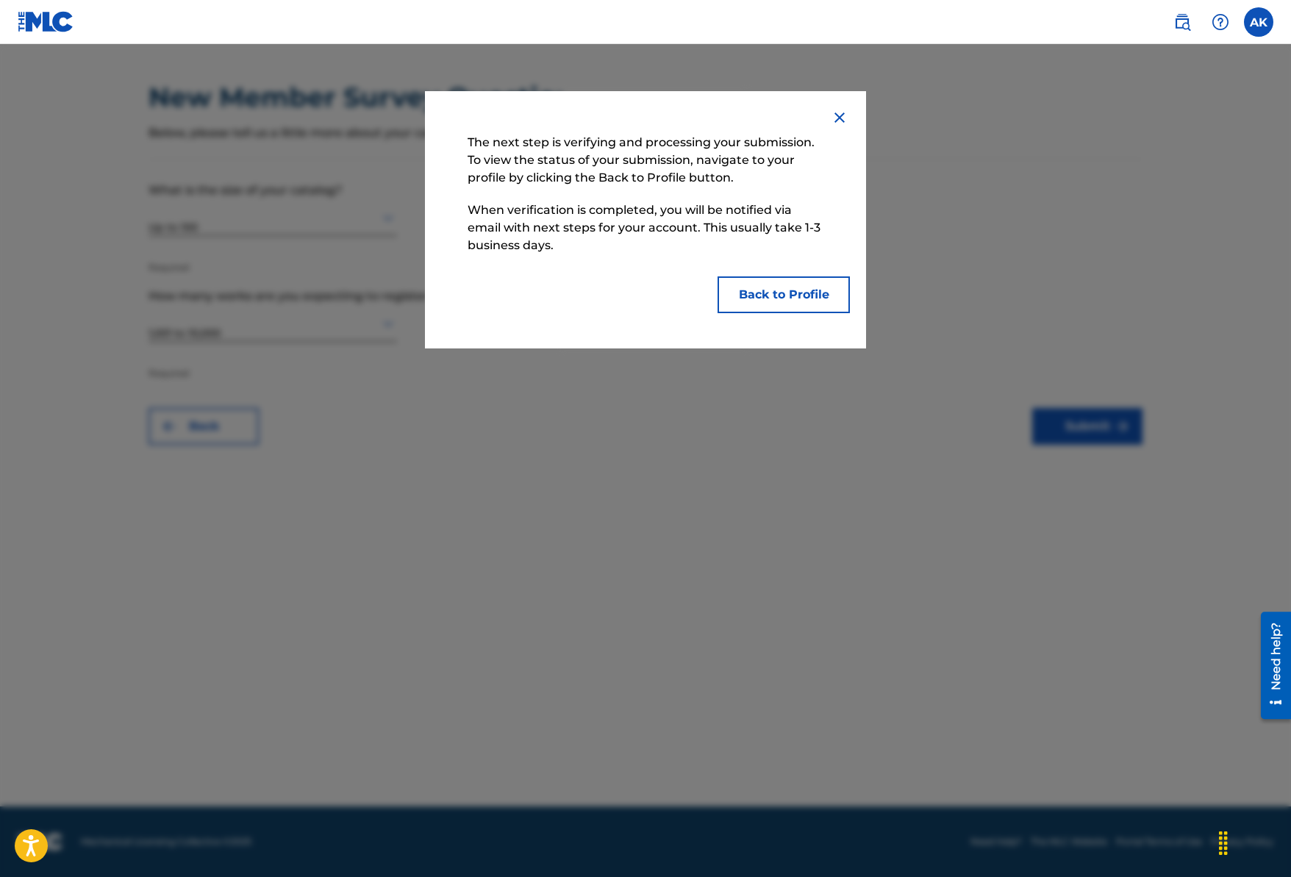
click at [764, 298] on button "Back to Profile" at bounding box center [783, 294] width 132 height 37
